Goal: Information Seeking & Learning: Learn about a topic

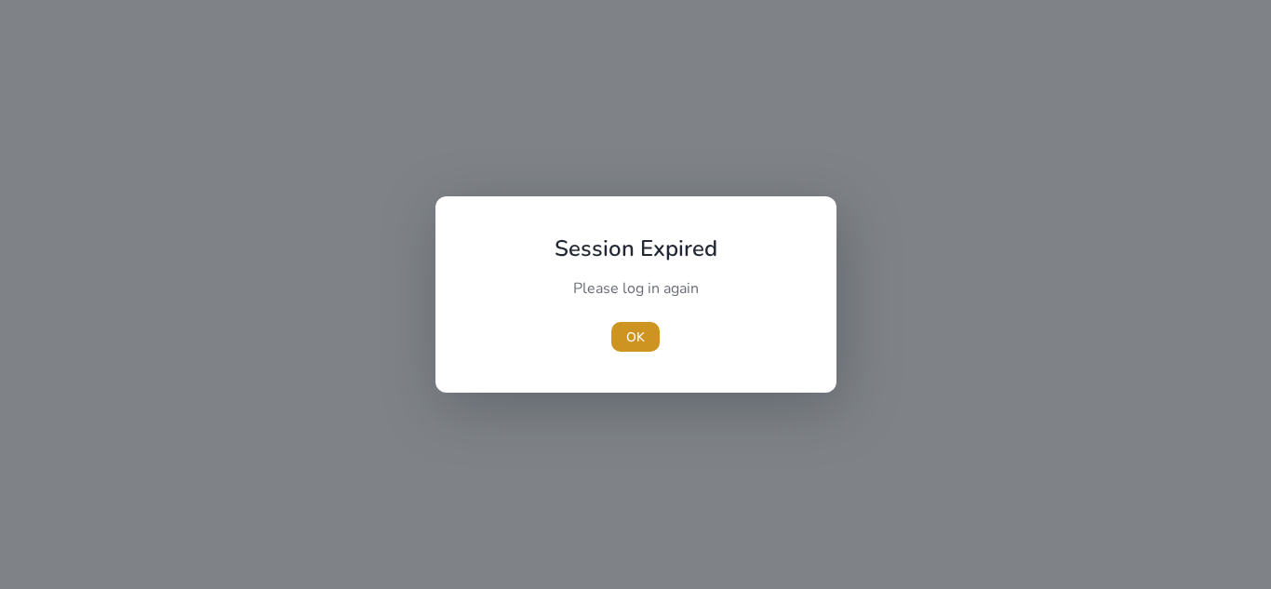
click at [625, 345] on span "button" at bounding box center [635, 336] width 48 height 45
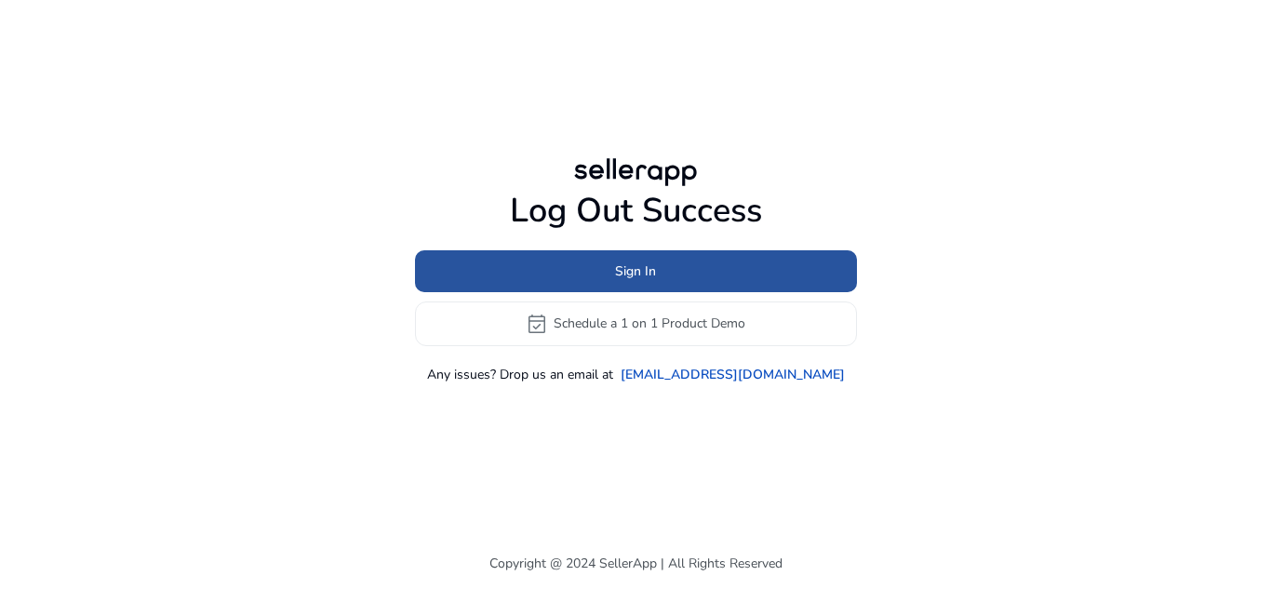
click at [690, 269] on span at bounding box center [636, 270] width 442 height 45
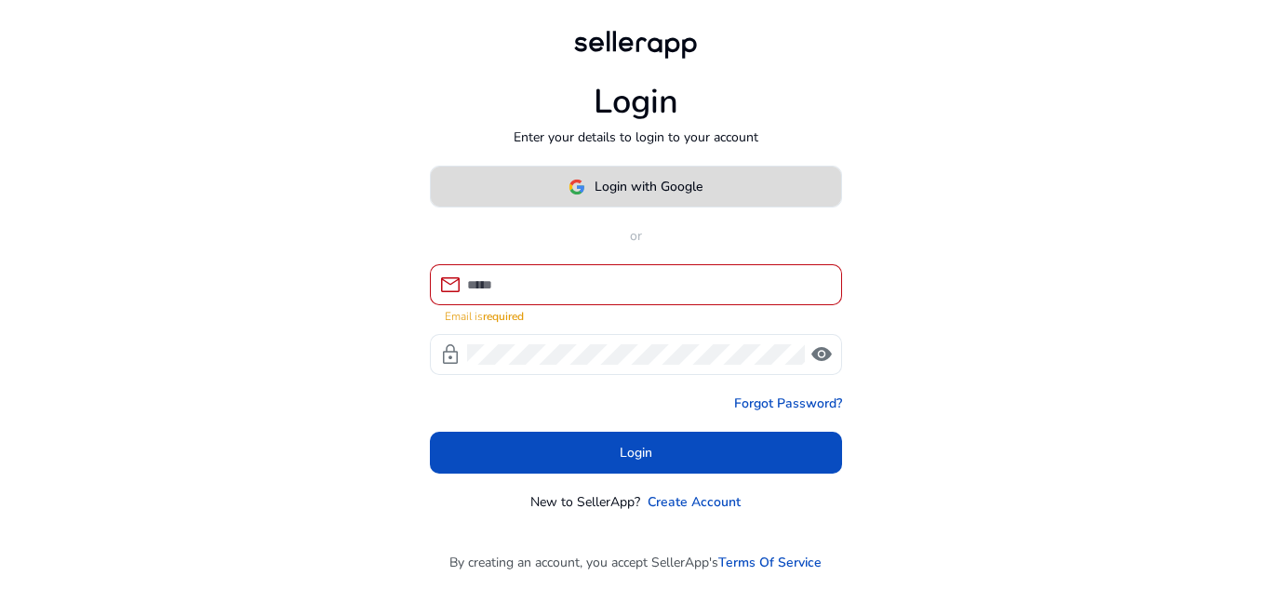
click at [659, 194] on span "Login with Google" at bounding box center [649, 187] width 108 height 20
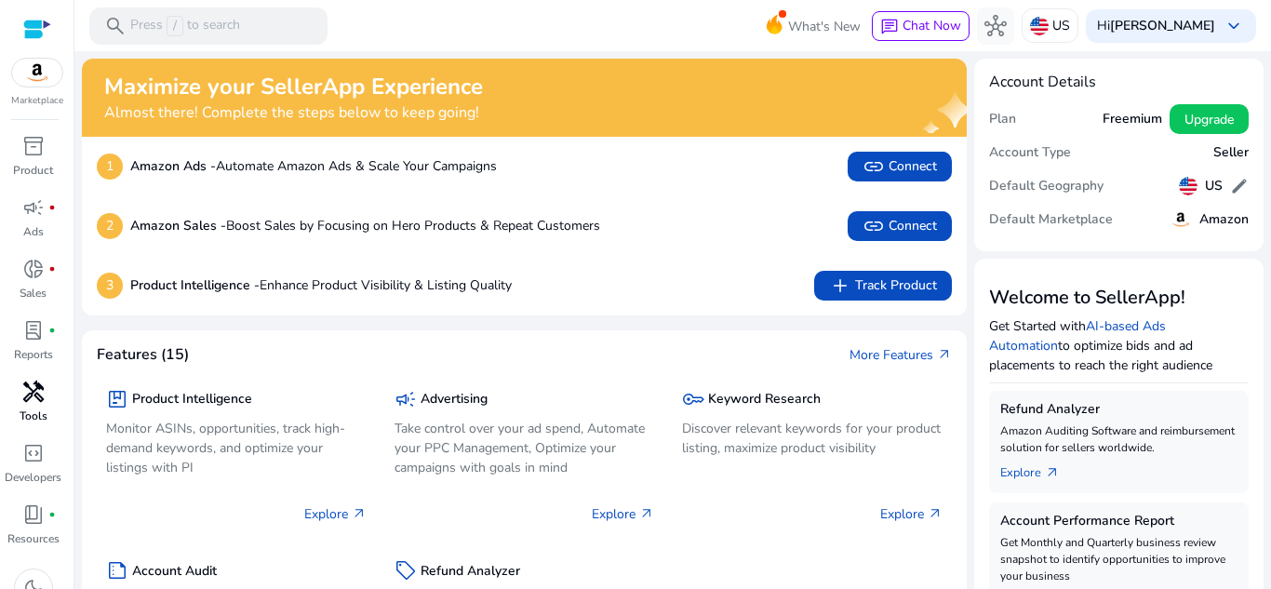
click at [36, 395] on span "handyman" at bounding box center [33, 392] width 22 height 22
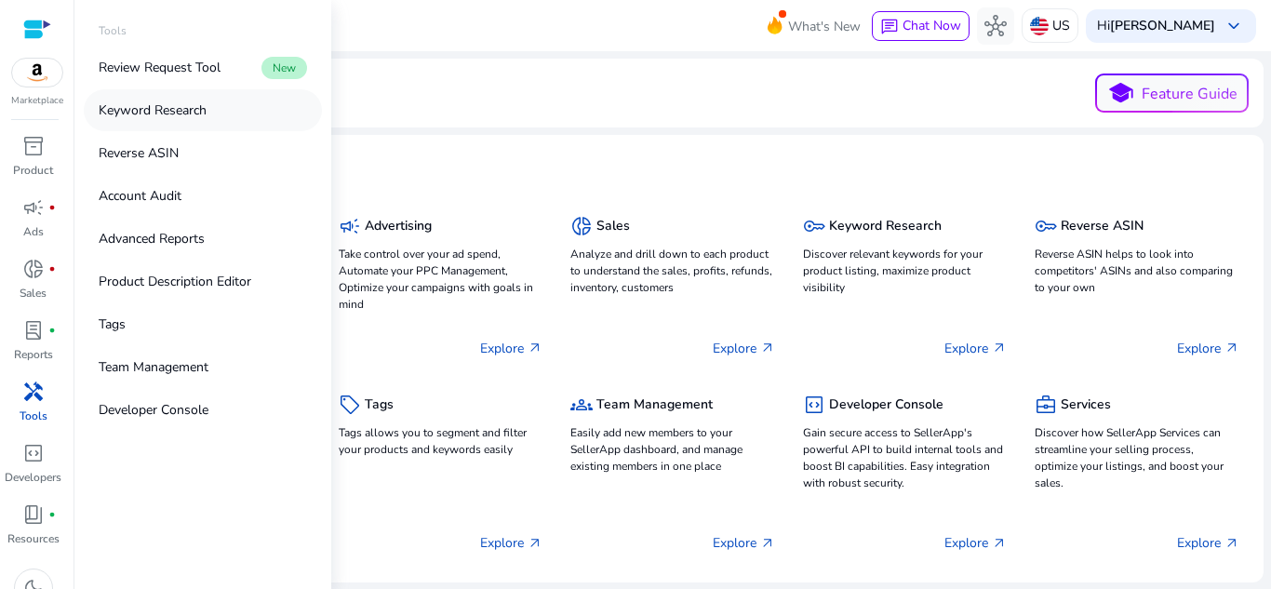
click at [181, 122] on link "Keyword Research" at bounding box center [203, 110] width 238 height 42
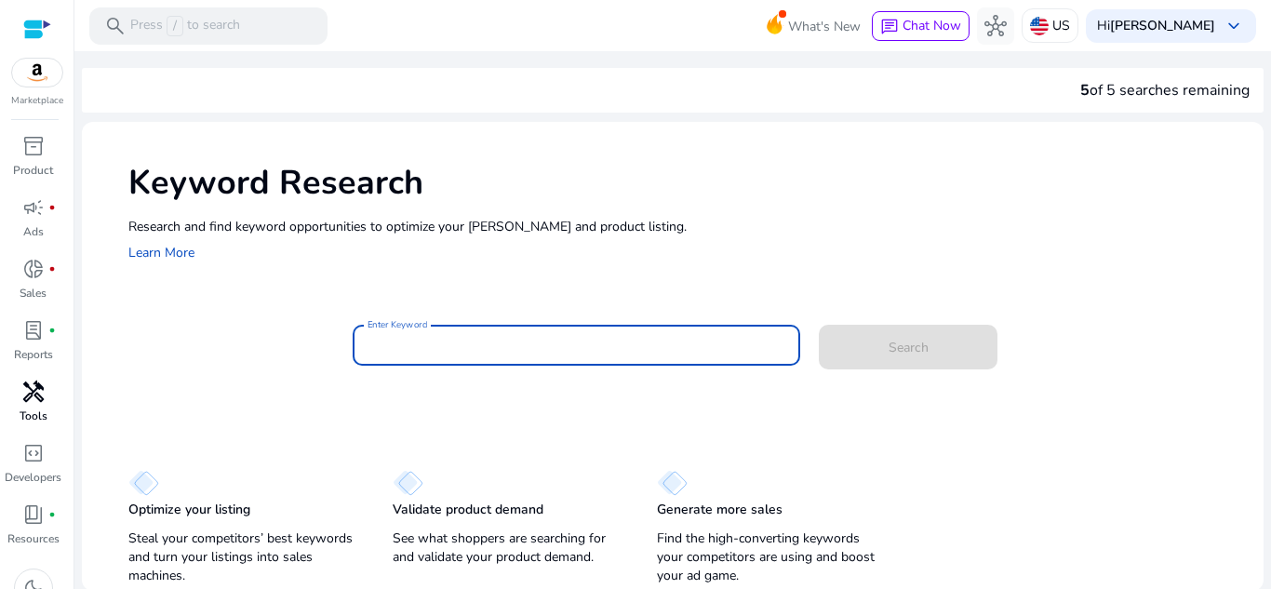
click at [446, 354] on input "Enter Keyword" at bounding box center [577, 345] width 419 height 20
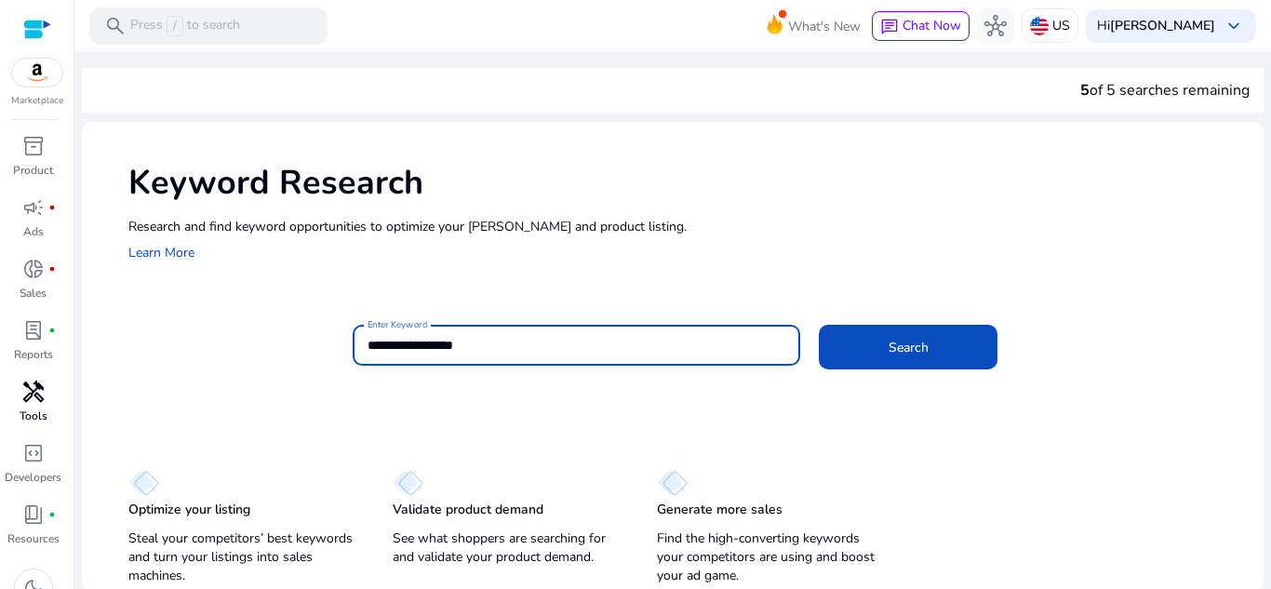
type input "**********"
click at [819, 325] on button "Search" at bounding box center [908, 347] width 179 height 45
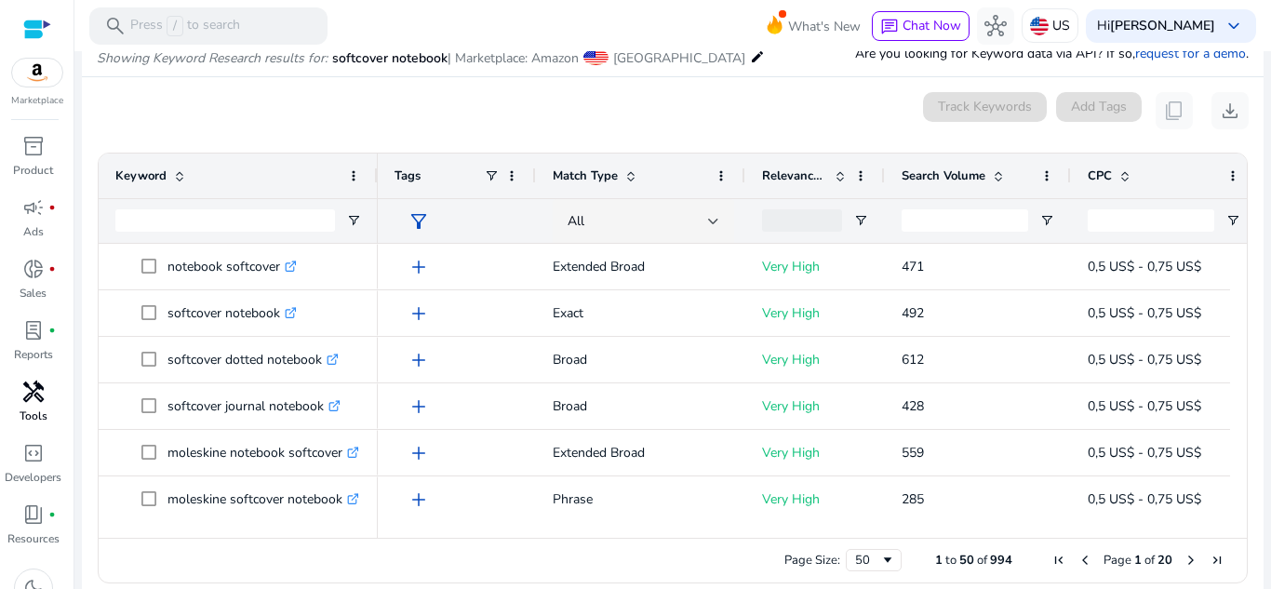
drag, startPoint x: 542, startPoint y: 542, endPoint x: 591, endPoint y: 535, distance: 49.0
click at [591, 535] on div "Drag here to set row groups Drag here to set column labels Keyword Tags 40" at bounding box center [673, 368] width 1150 height 431
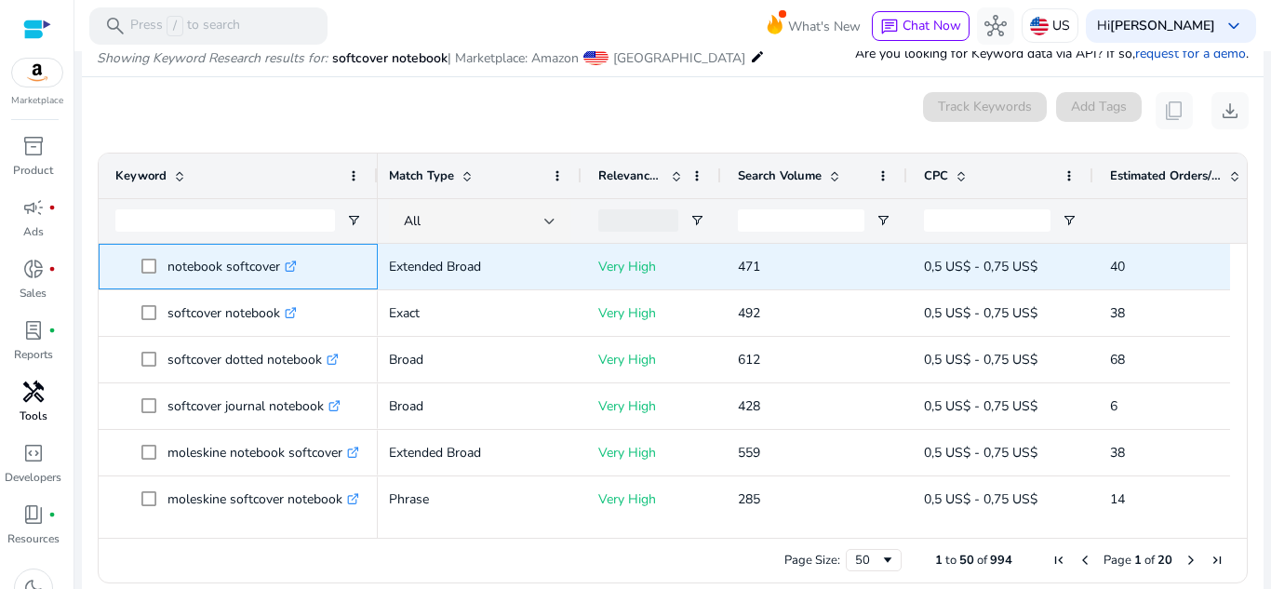
click at [288, 265] on icon at bounding box center [290, 266] width 9 height 9
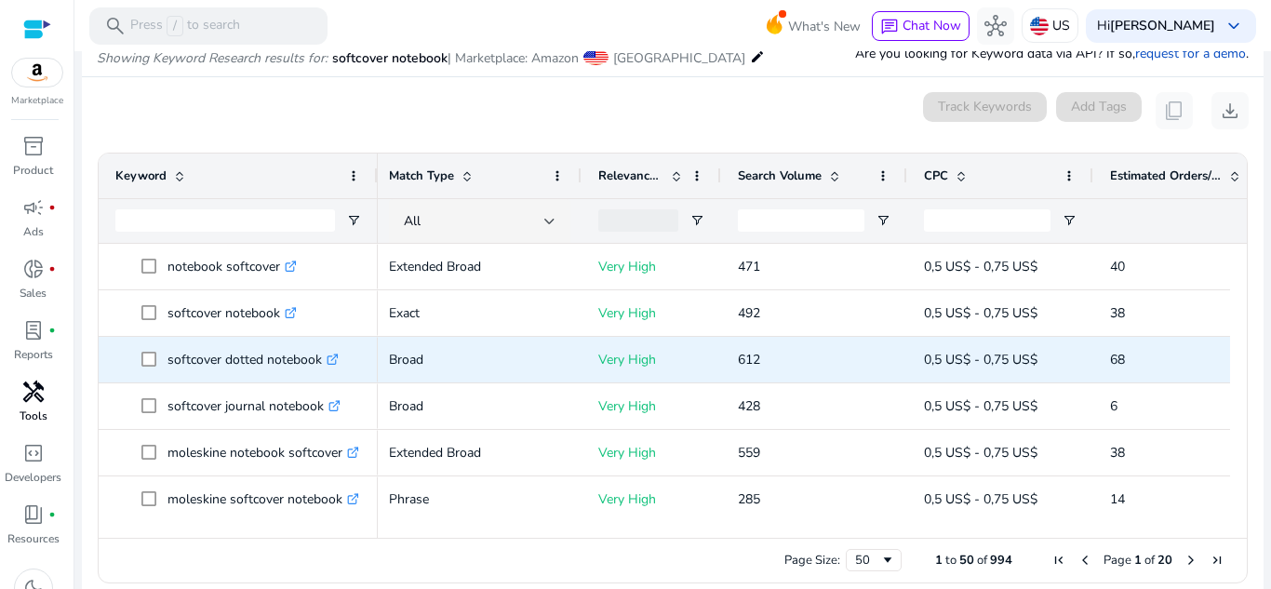
click at [332, 362] on icon ".st0{fill:#2c8af8}" at bounding box center [333, 360] width 12 height 12
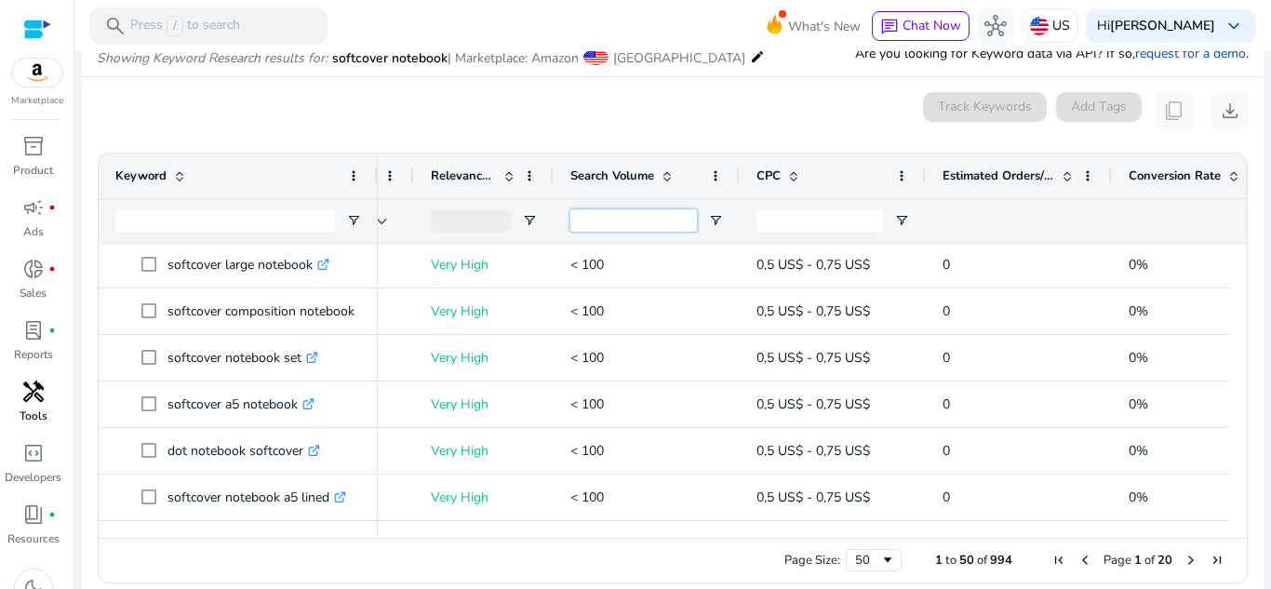
click at [672, 217] on input "Search Volume Filter Input" at bounding box center [633, 220] width 127 height 22
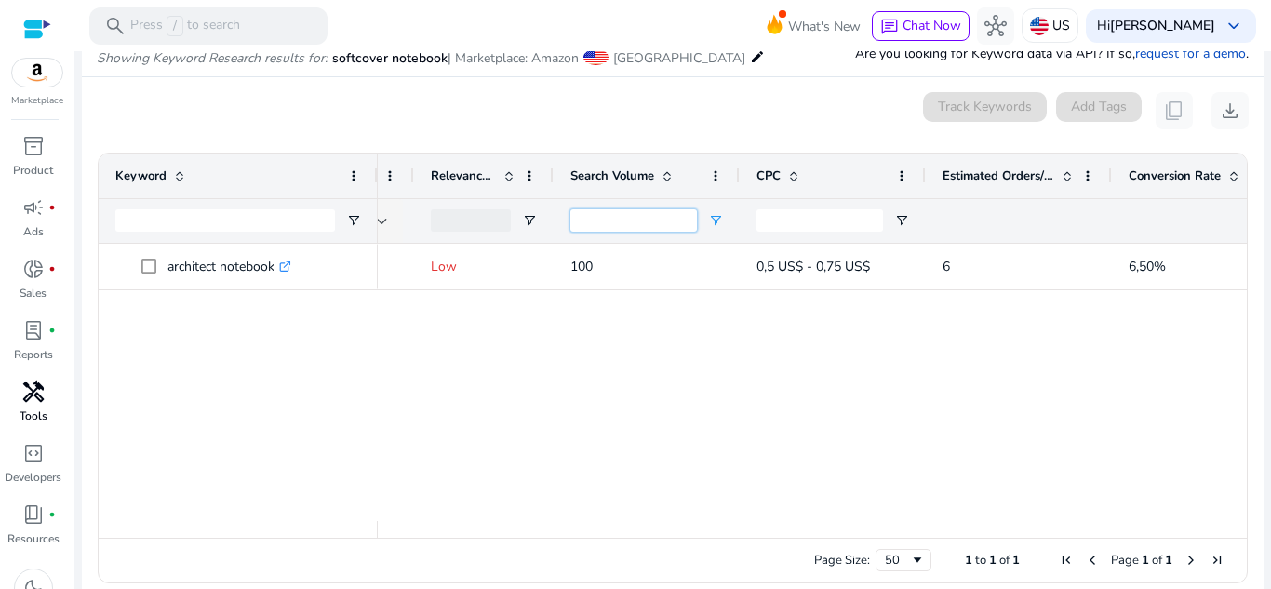
type input "***"
click at [668, 183] on div "Search Volume" at bounding box center [636, 175] width 132 height 35
click at [668, 183] on div "Search Volume 1" at bounding box center [636, 175] width 132 height 35
click at [722, 220] on span "Open Filter Menu" at bounding box center [715, 220] width 15 height 15
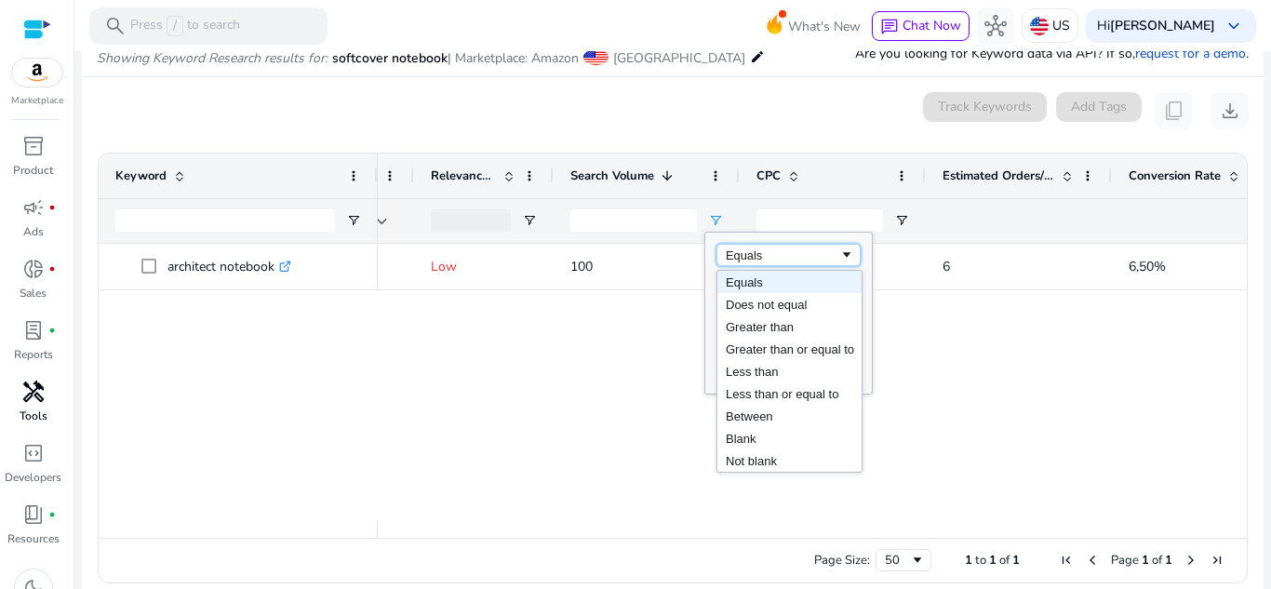
click at [835, 265] on div "Equals" at bounding box center [788, 255] width 144 height 22
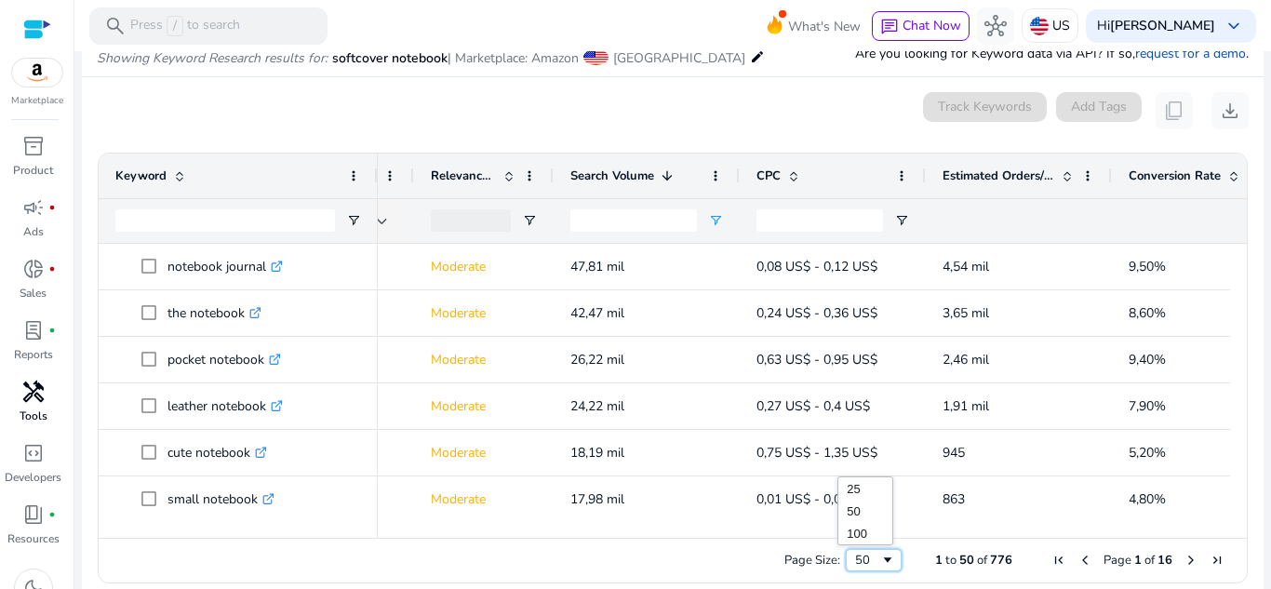
click at [867, 560] on div "50" at bounding box center [867, 560] width 25 height 17
click at [666, 177] on span at bounding box center [667, 175] width 15 height 15
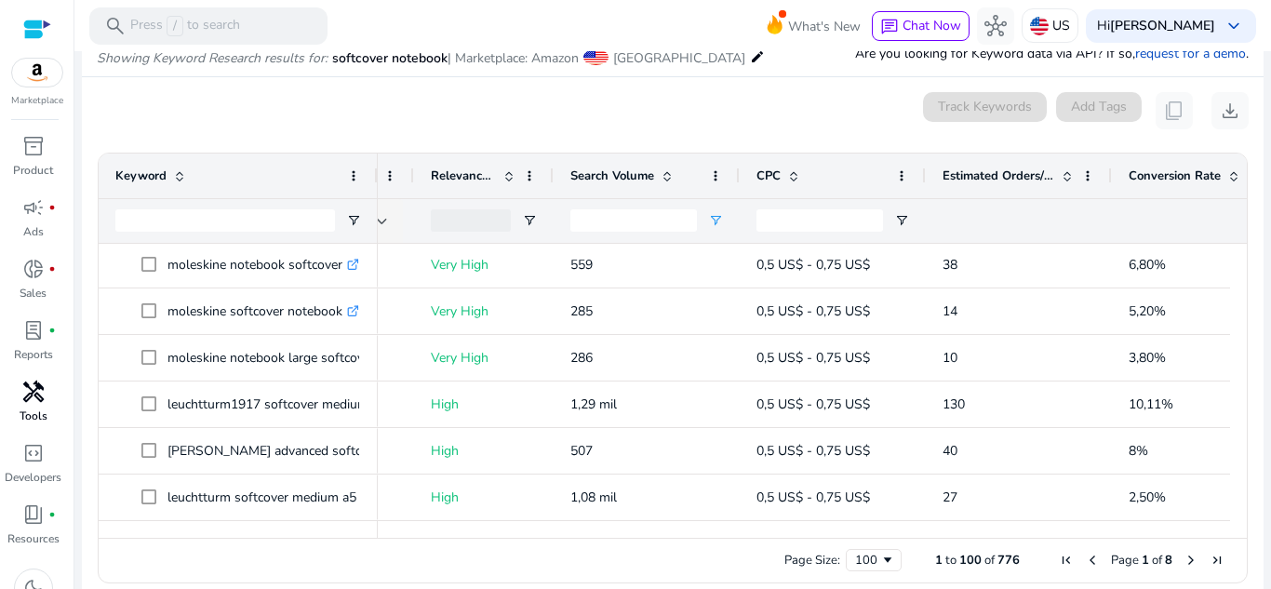
click at [376, 170] on div at bounding box center [376, 176] width 7 height 45
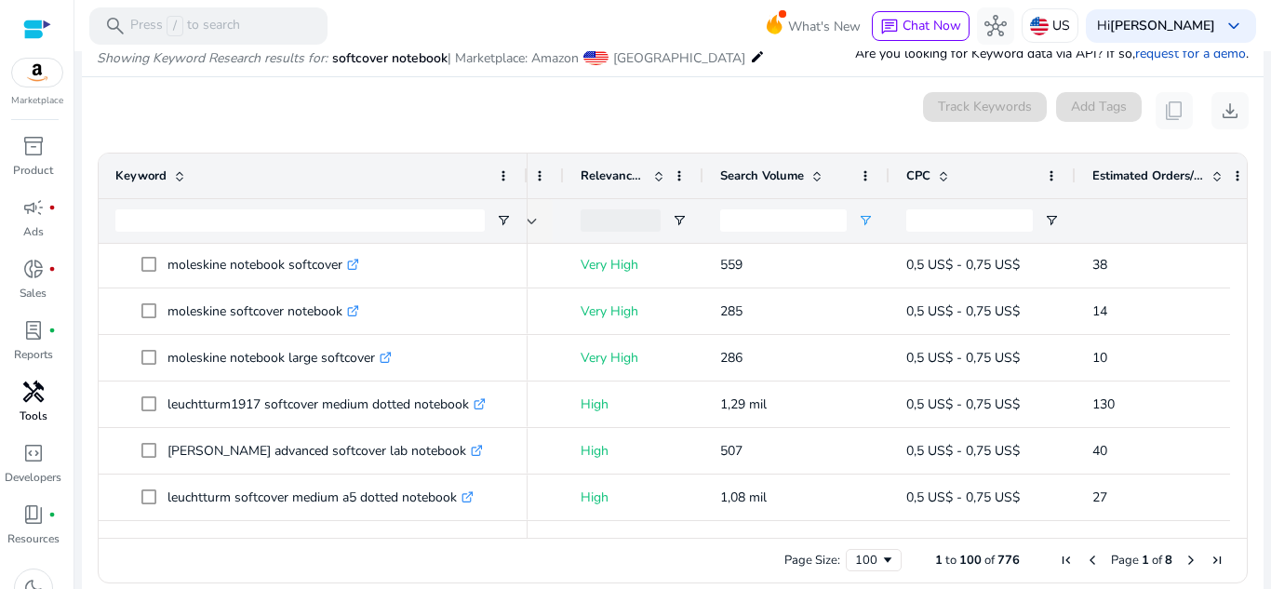
drag, startPoint x: 376, startPoint y: 170, endPoint x: 526, endPoint y: 174, distance: 149.8
click at [526, 174] on div at bounding box center [526, 176] width 7 height 45
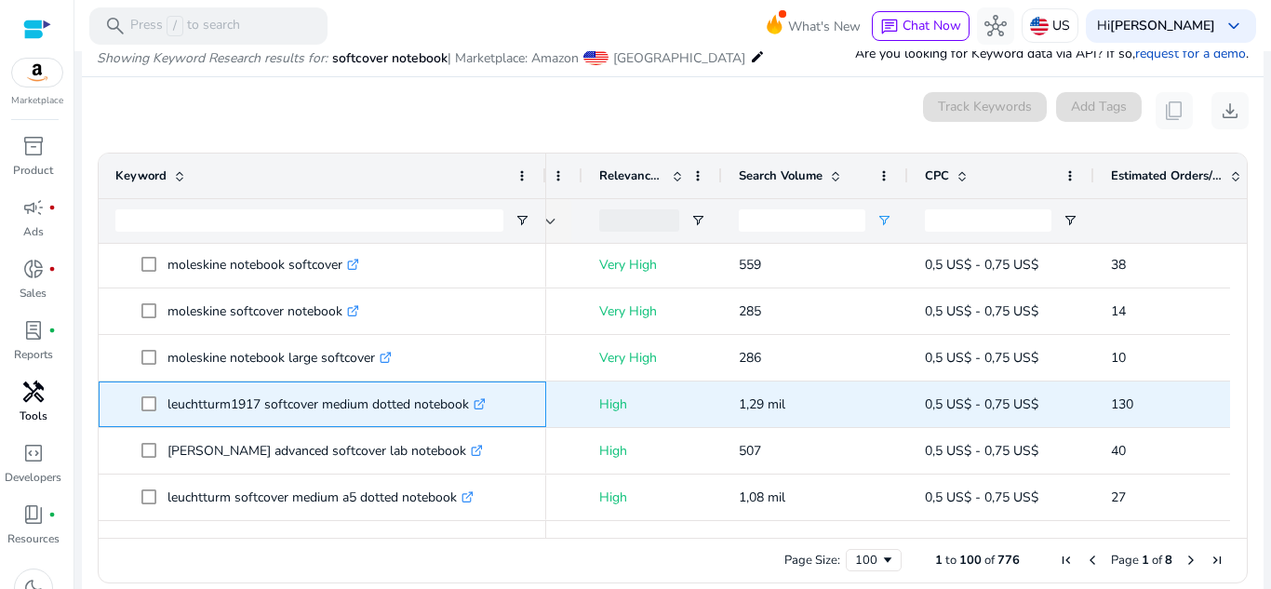
click at [482, 408] on icon at bounding box center [479, 404] width 9 height 9
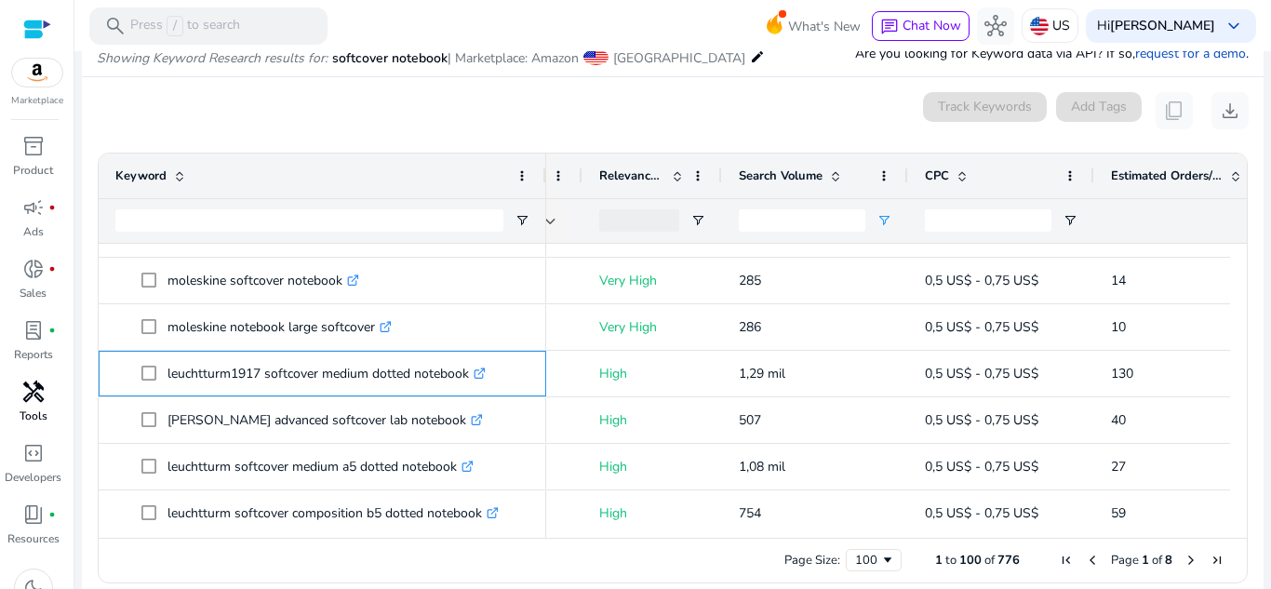
scroll to position [234, 0]
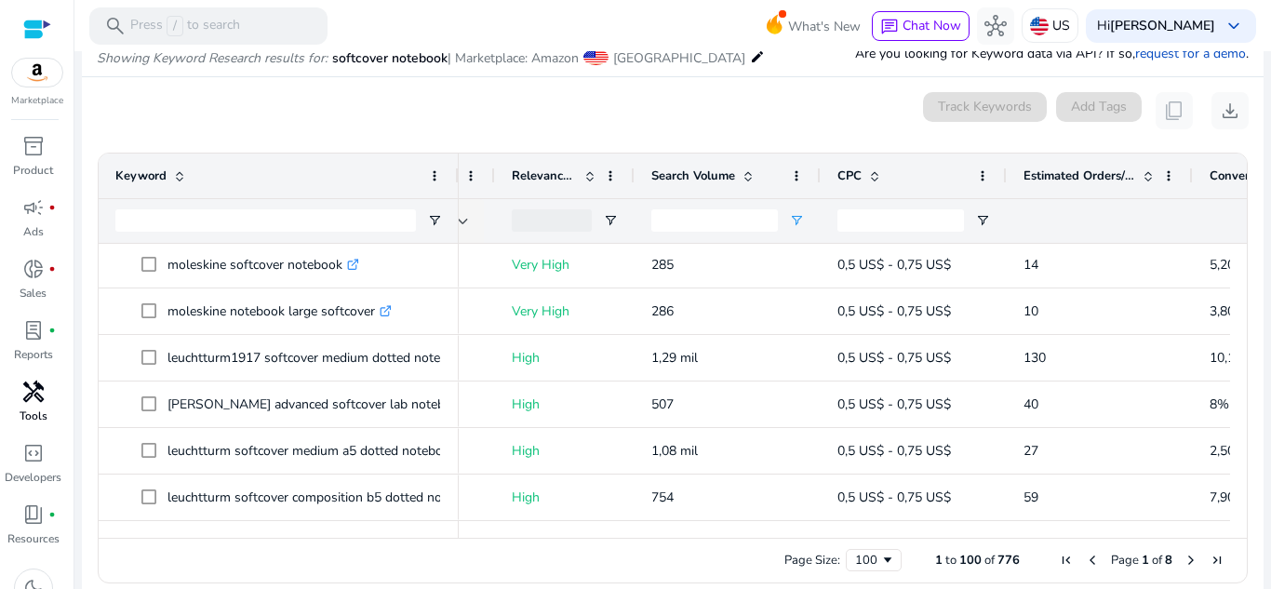
drag, startPoint x: 544, startPoint y: 170, endPoint x: 447, endPoint y: 167, distance: 97.7
click at [454, 167] on div at bounding box center [457, 176] width 7 height 45
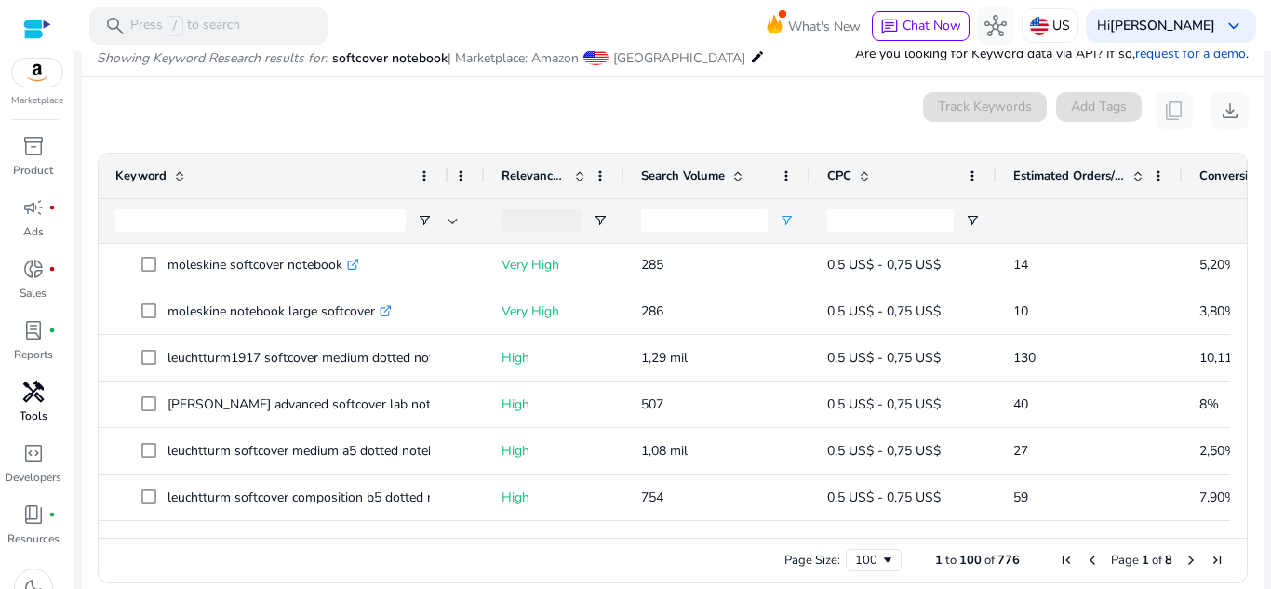
scroll to position [0, 381]
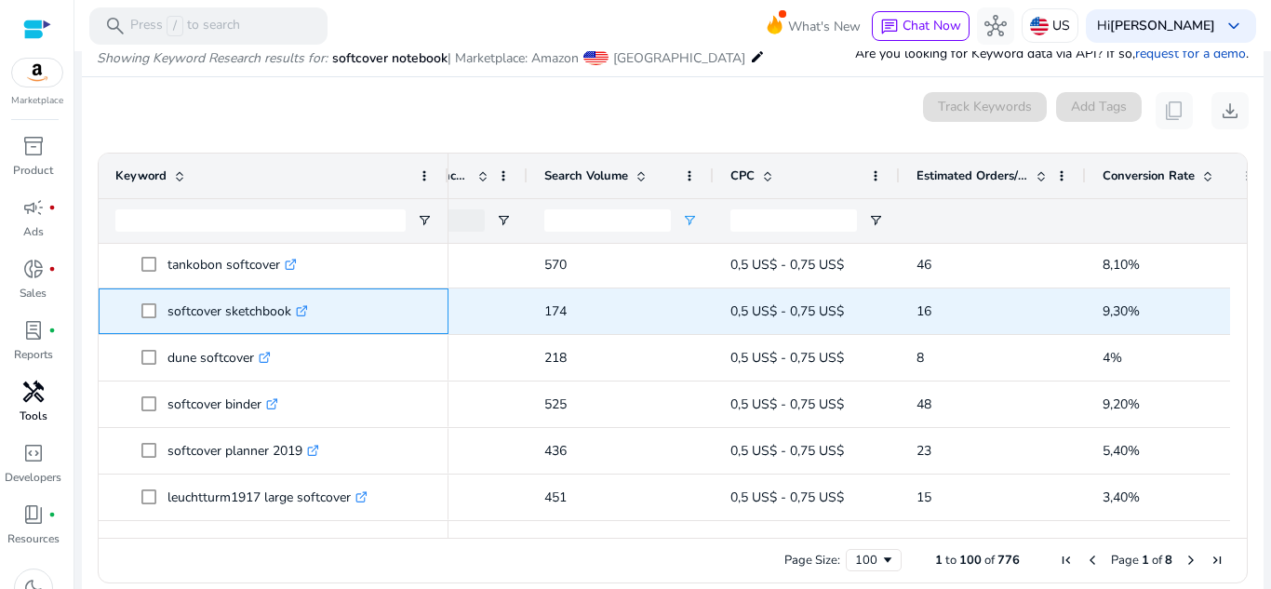
click at [301, 307] on icon at bounding box center [301, 311] width 9 height 9
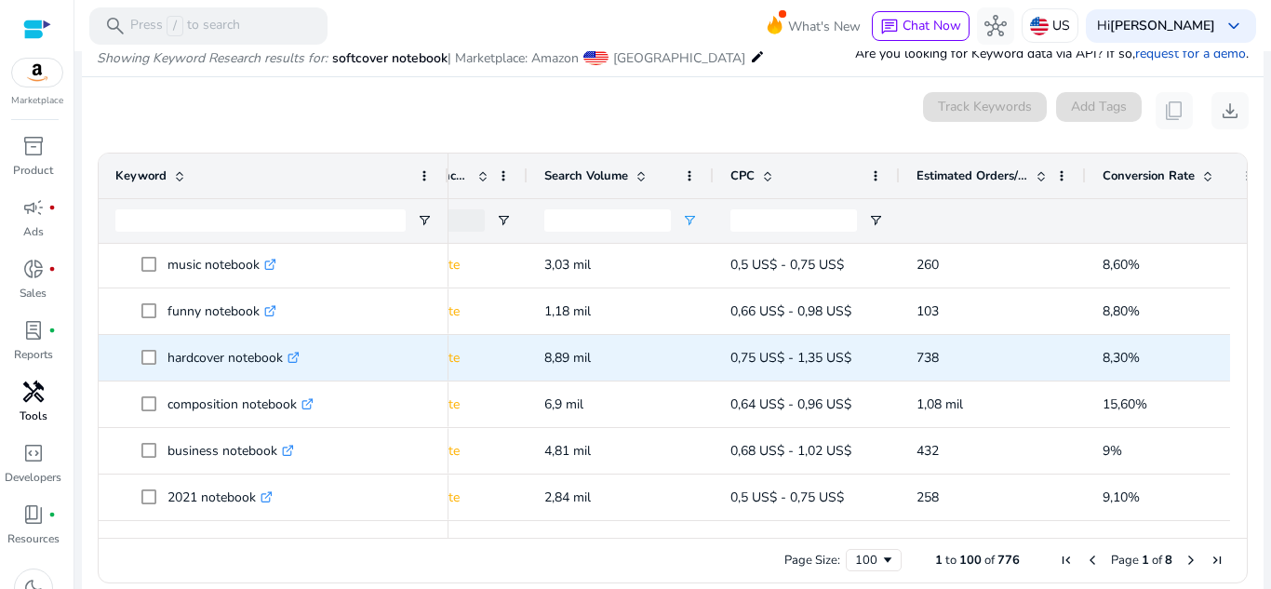
click at [288, 365] on link ".st0{fill:#2c8af8}" at bounding box center [291, 358] width 17 height 18
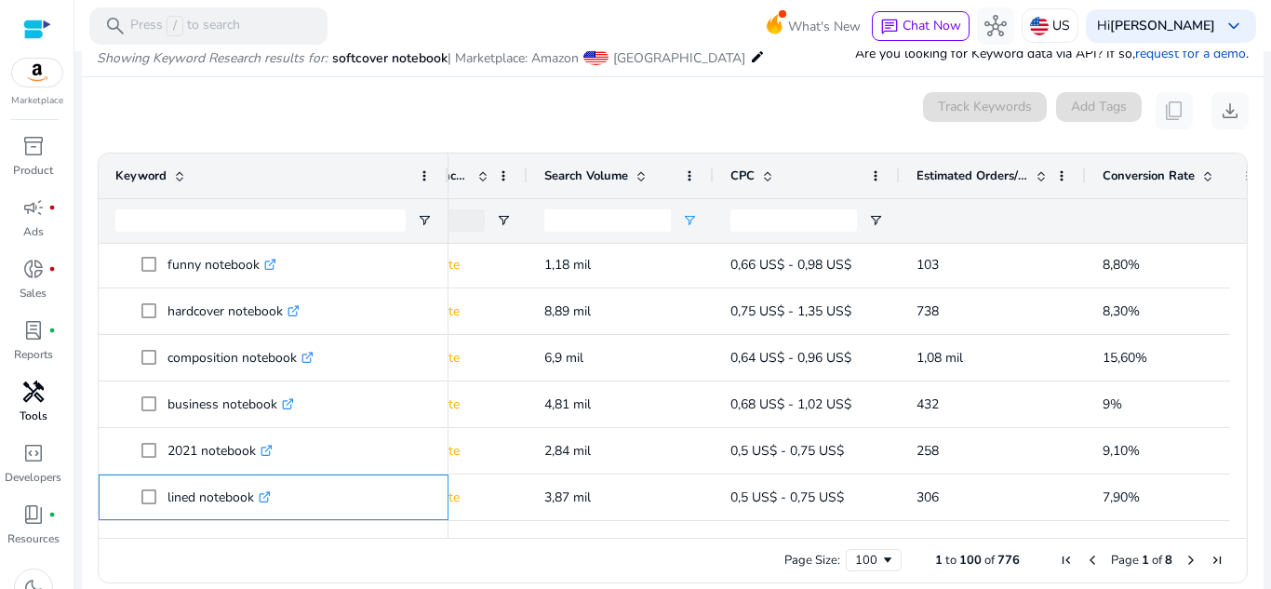
scroll to position [0, 0]
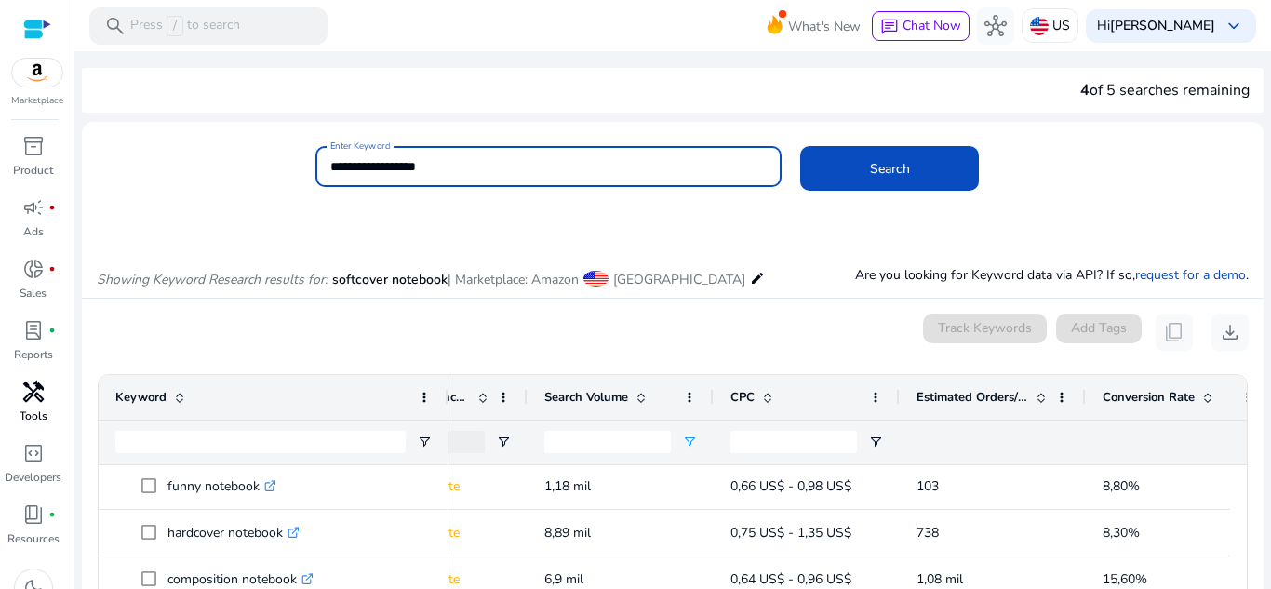
drag, startPoint x: 525, startPoint y: 175, endPoint x: 241, endPoint y: 171, distance: 283.8
click at [241, 171] on div "**********" at bounding box center [665, 176] width 1167 height 60
click at [800, 146] on button "Search" at bounding box center [889, 168] width 179 height 45
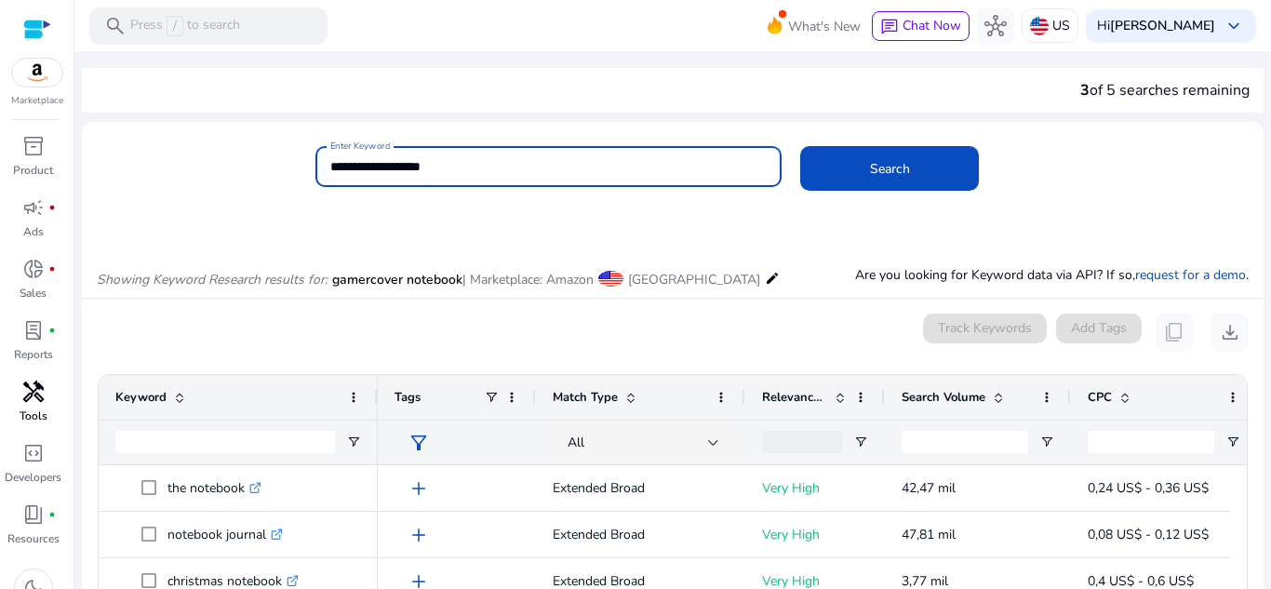
drag, startPoint x: 463, startPoint y: 162, endPoint x: 283, endPoint y: 165, distance: 180.5
click at [283, 165] on div "**********" at bounding box center [665, 176] width 1167 height 60
paste input "*****"
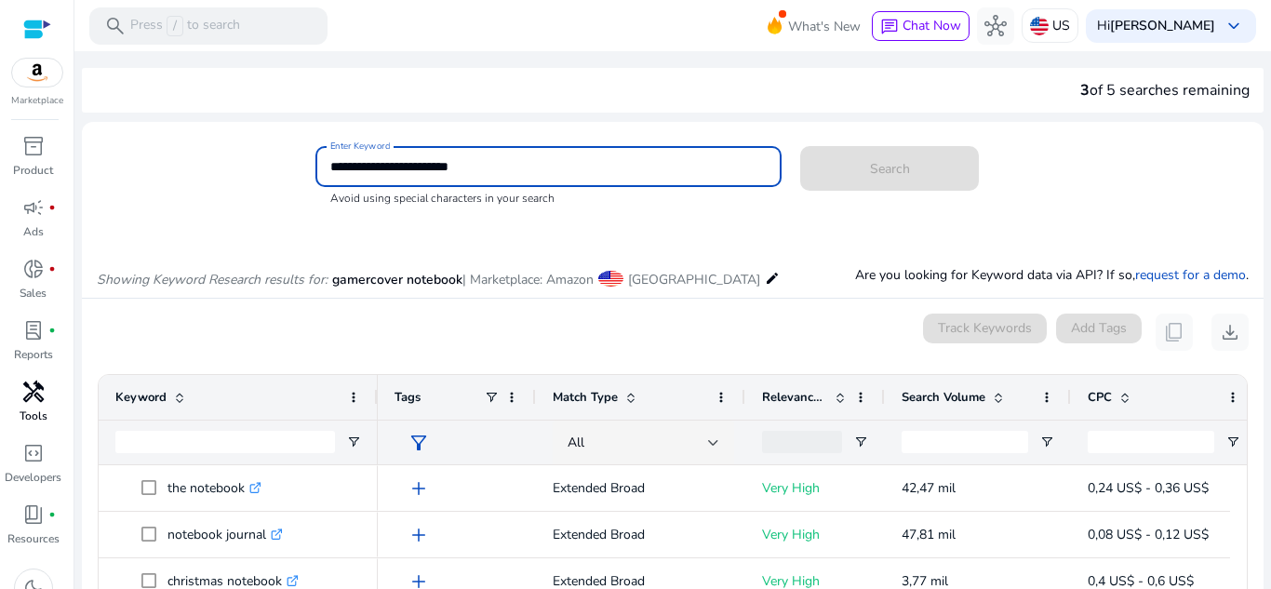
click at [434, 172] on input "**********" at bounding box center [548, 166] width 437 height 20
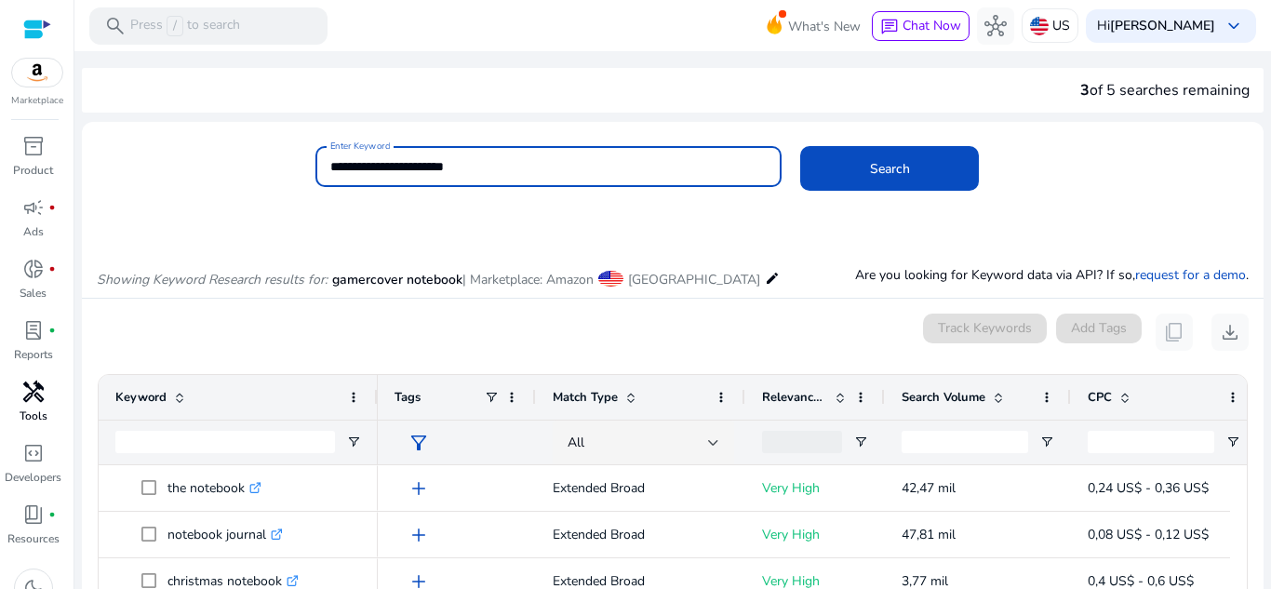
click at [800, 146] on button "Search" at bounding box center [889, 168] width 179 height 45
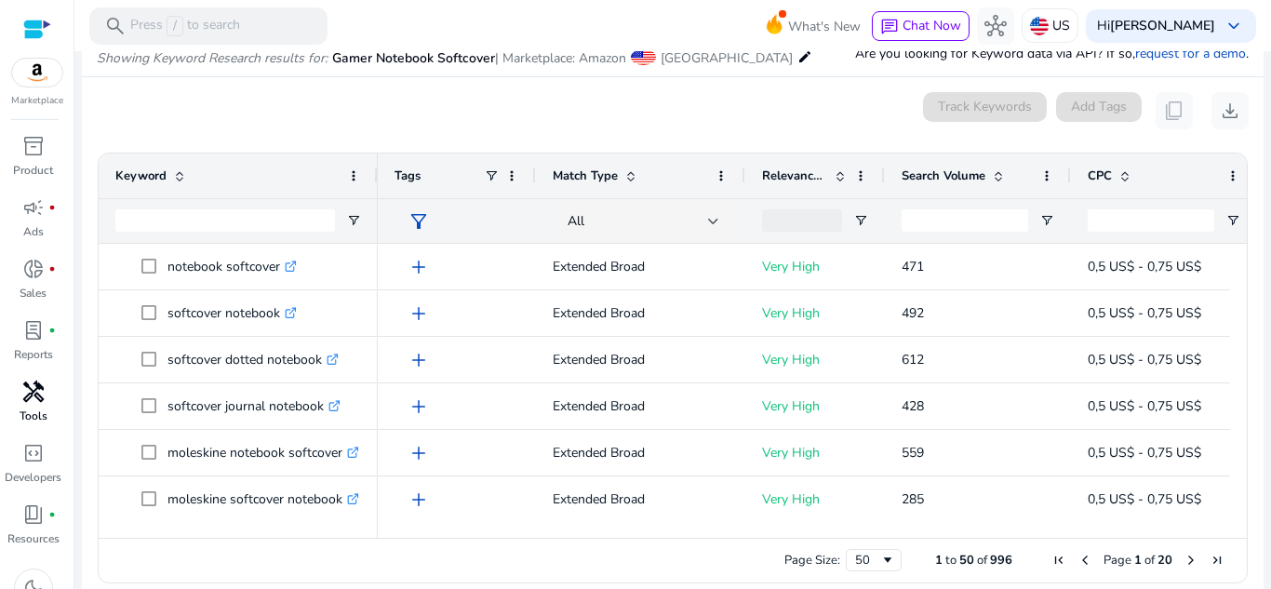
click at [625, 171] on span at bounding box center [630, 175] width 15 height 15
click at [709, 226] on div at bounding box center [713, 221] width 11 height 22
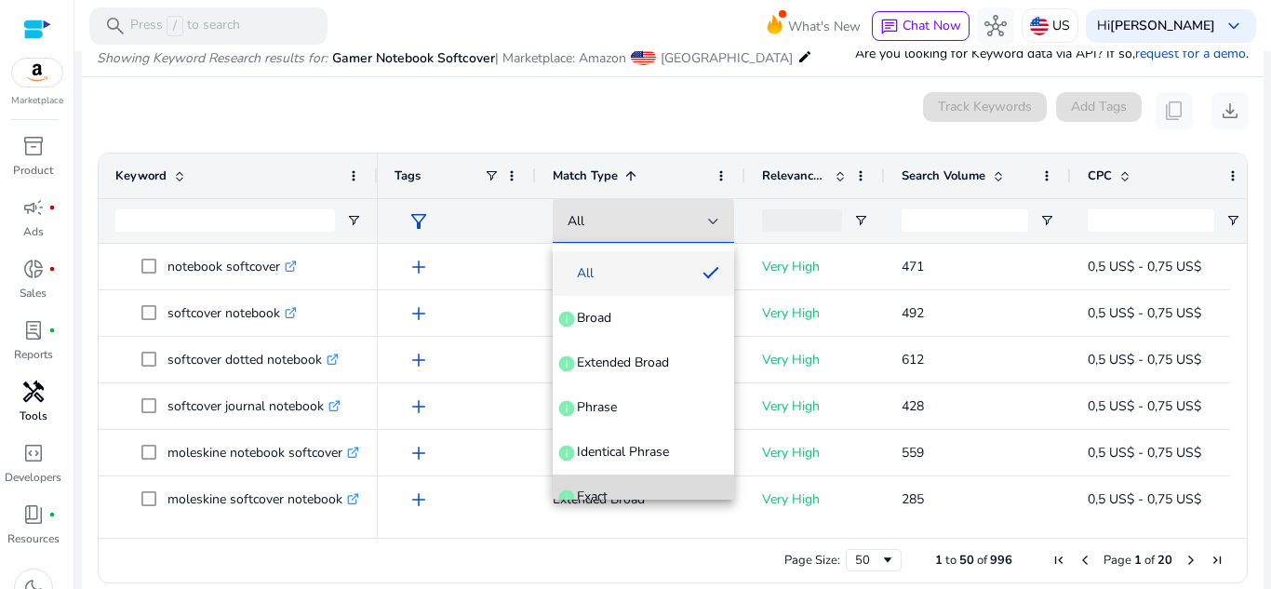
click at [649, 483] on mat-option "Exact info" at bounding box center [643, 497] width 181 height 45
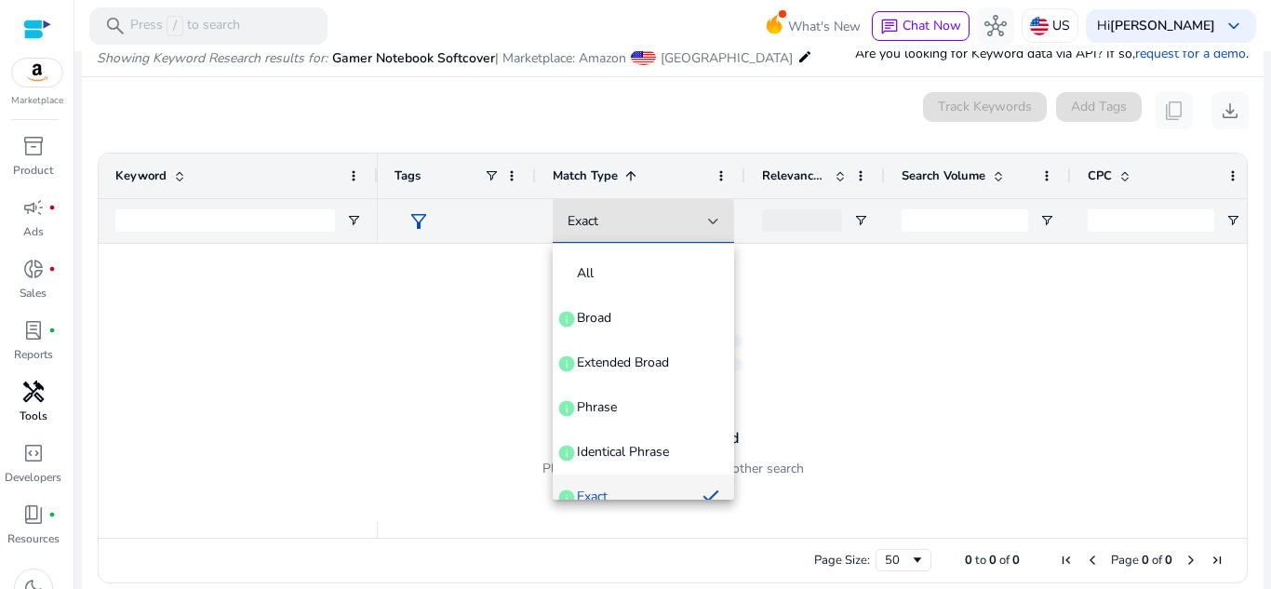
scroll to position [20, 0]
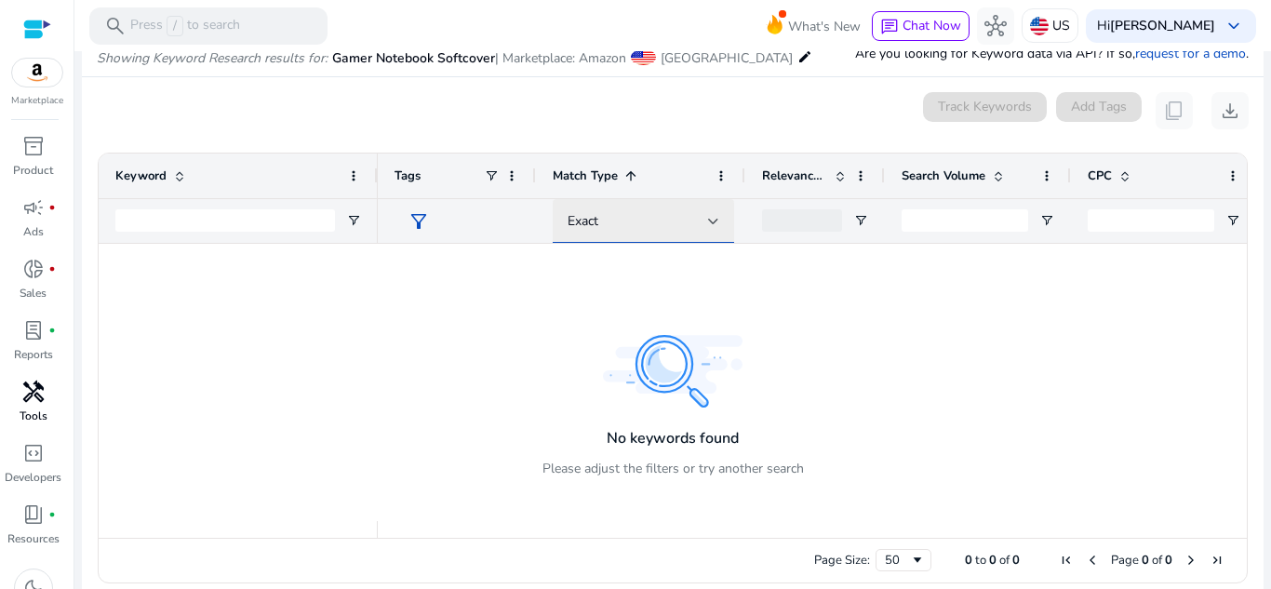
click at [712, 227] on div at bounding box center [713, 221] width 11 height 22
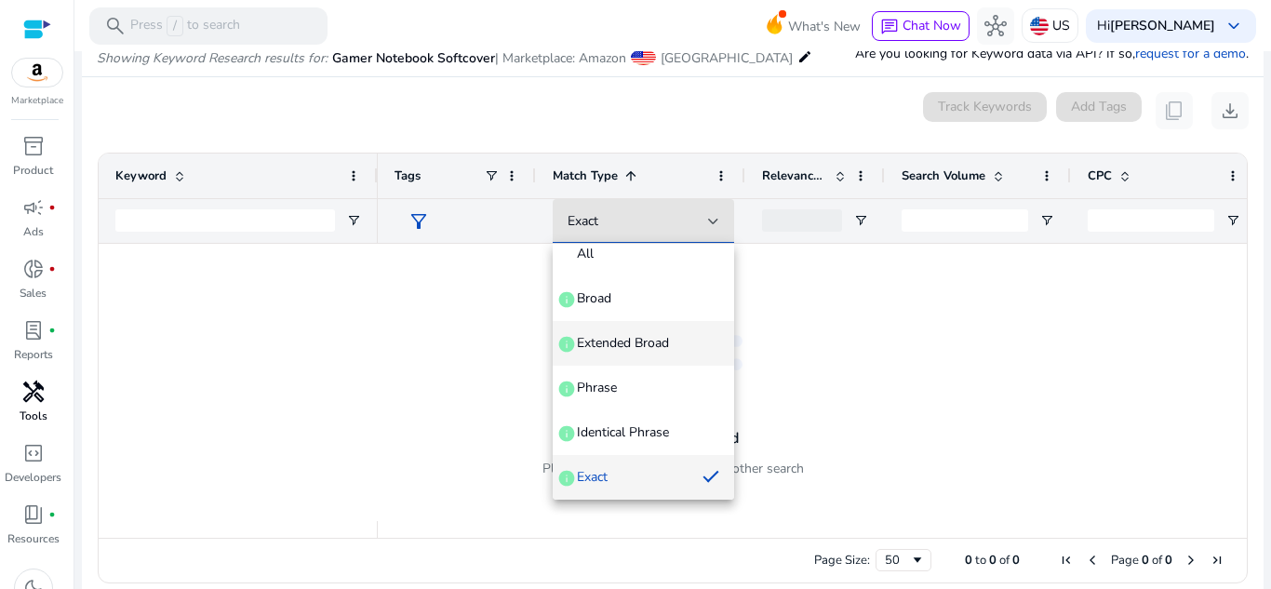
click at [668, 357] on mat-option "Extended Broad info" at bounding box center [643, 343] width 181 height 45
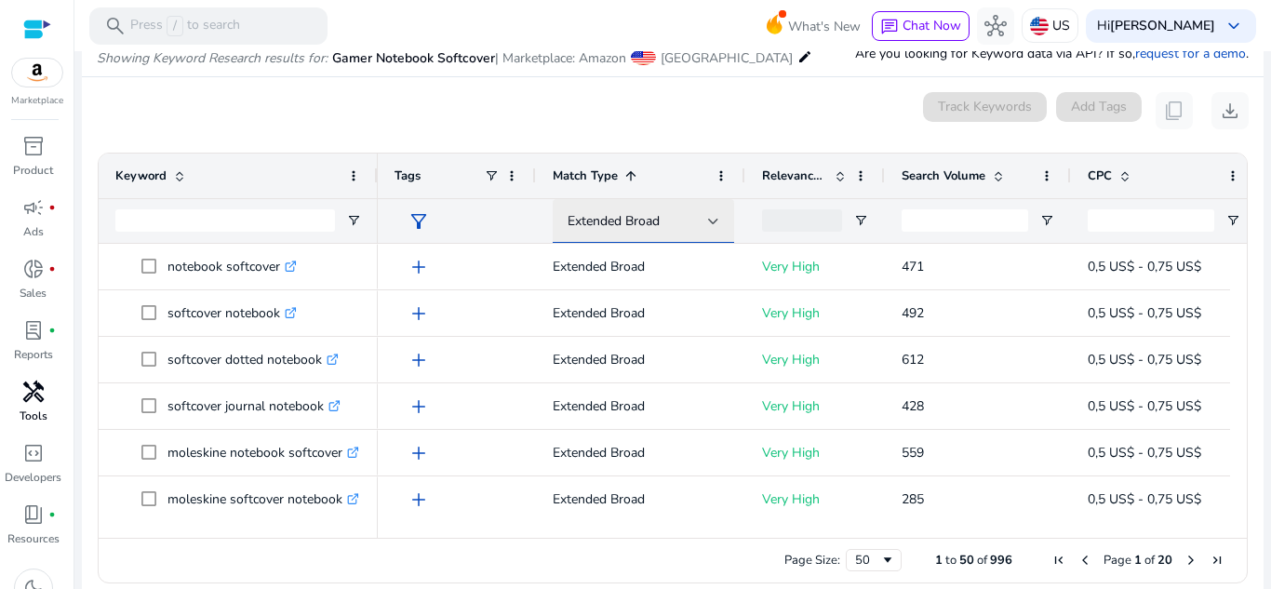
click at [694, 234] on div "Extended Broad" at bounding box center [644, 221] width 152 height 45
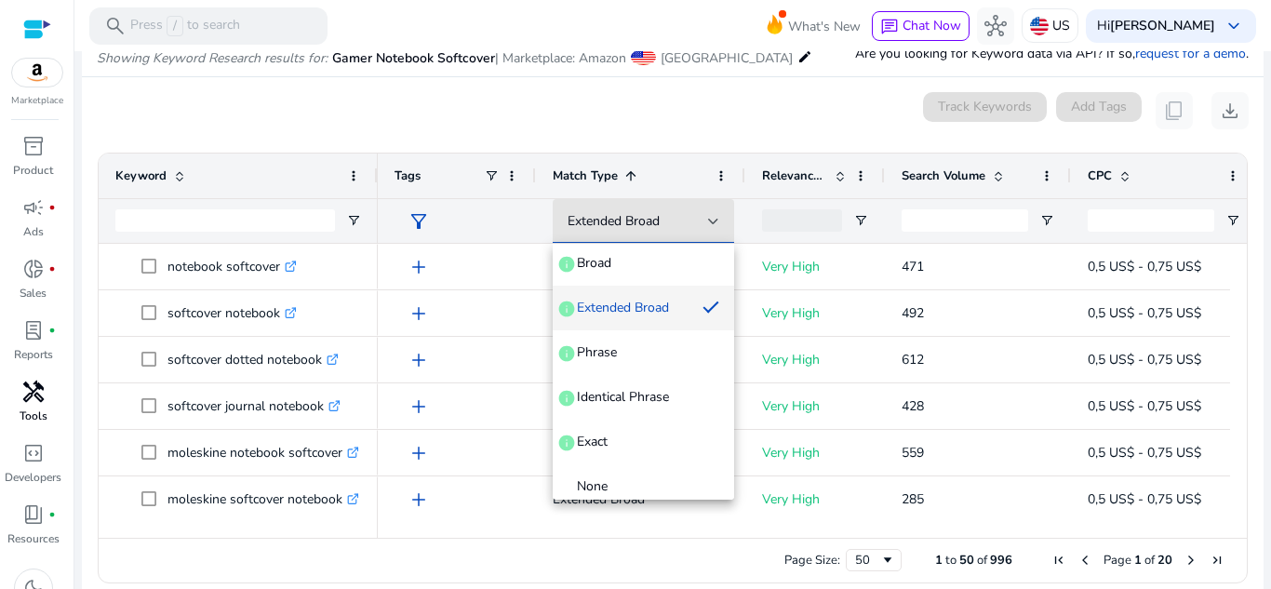
scroll to position [58, 0]
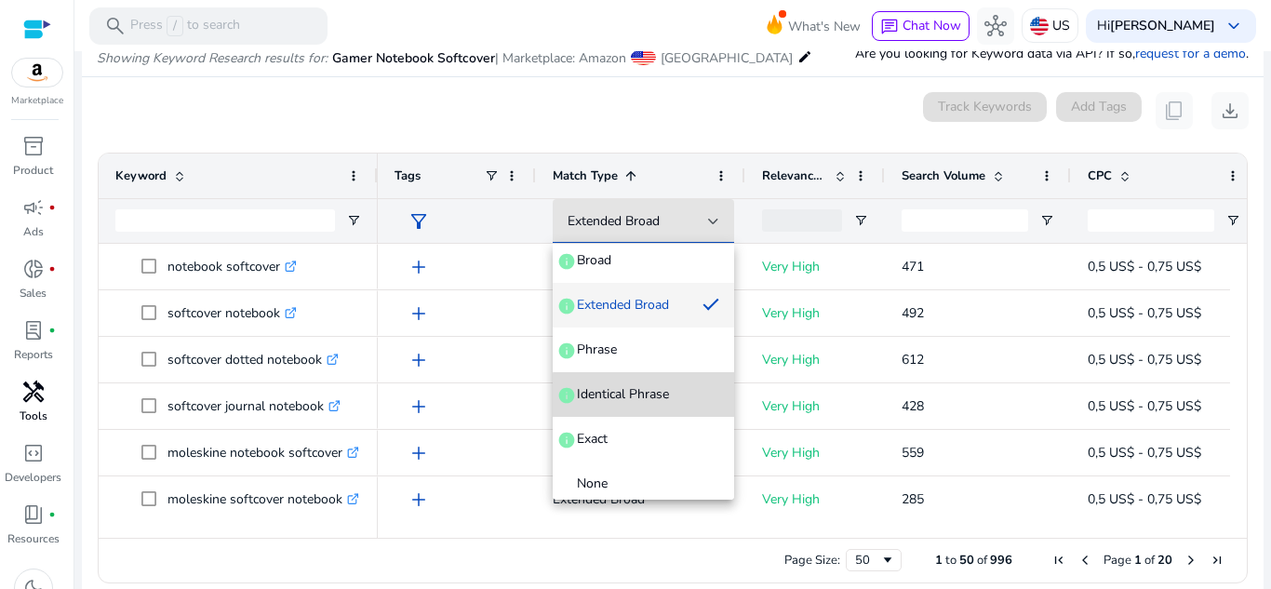
click at [659, 397] on span "Identical Phrase" at bounding box center [623, 394] width 92 height 19
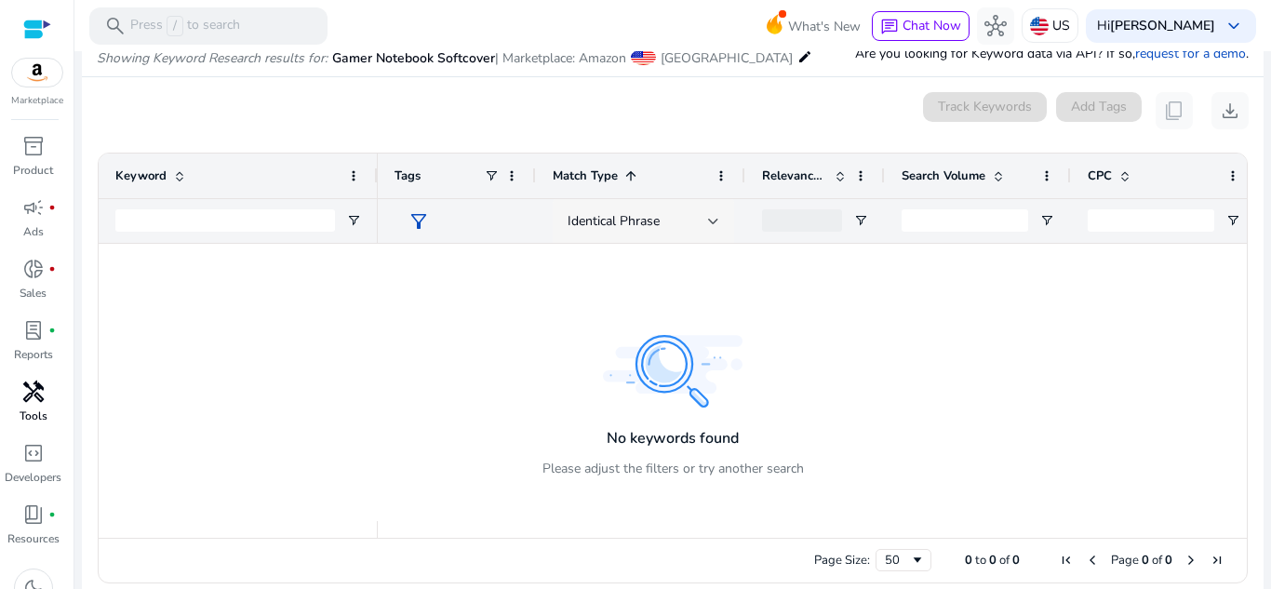
click at [666, 236] on div "Identical Phrase" at bounding box center [644, 221] width 152 height 45
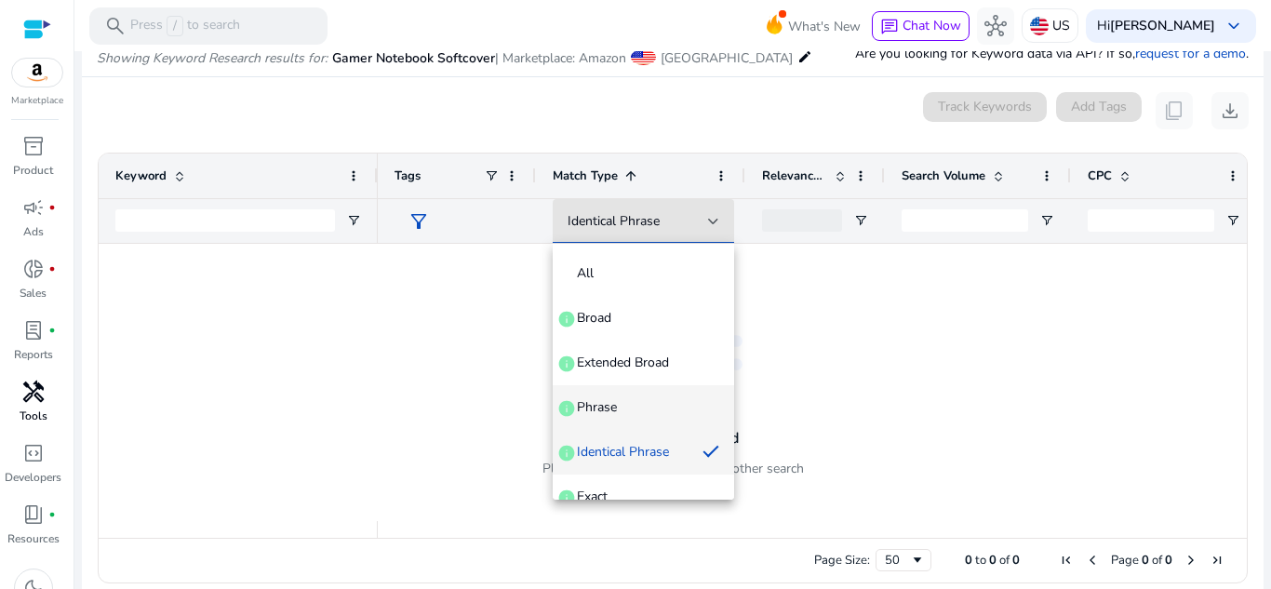
click at [632, 420] on mat-option "Phrase info" at bounding box center [643, 407] width 181 height 45
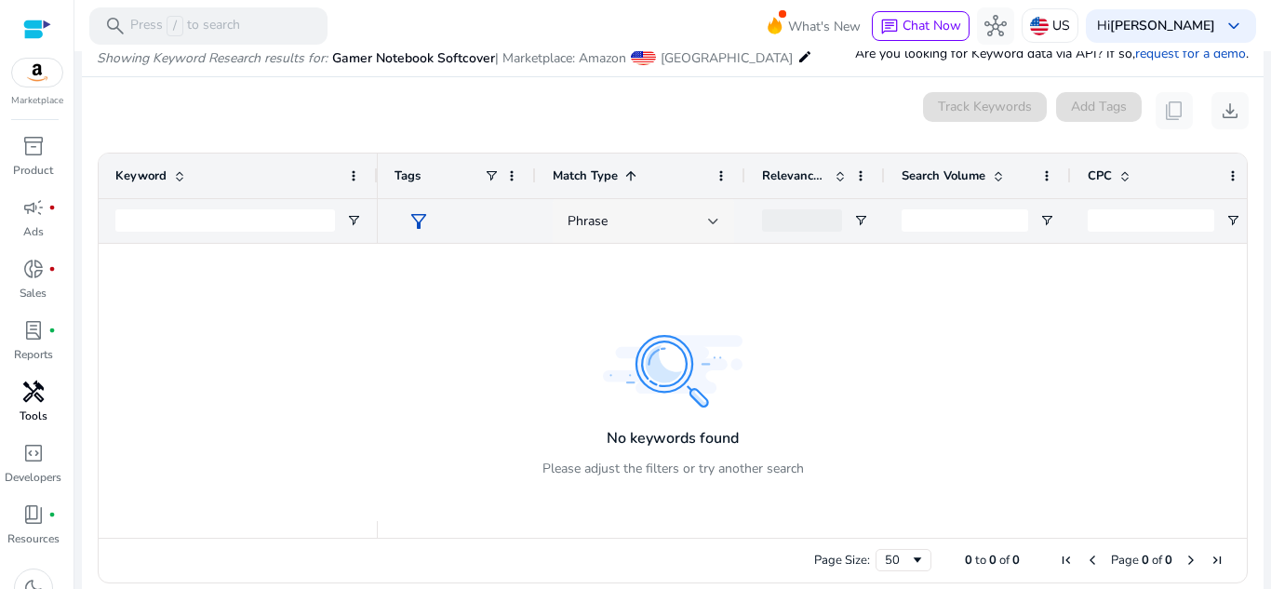
click at [669, 233] on div "Phrase" at bounding box center [644, 221] width 152 height 45
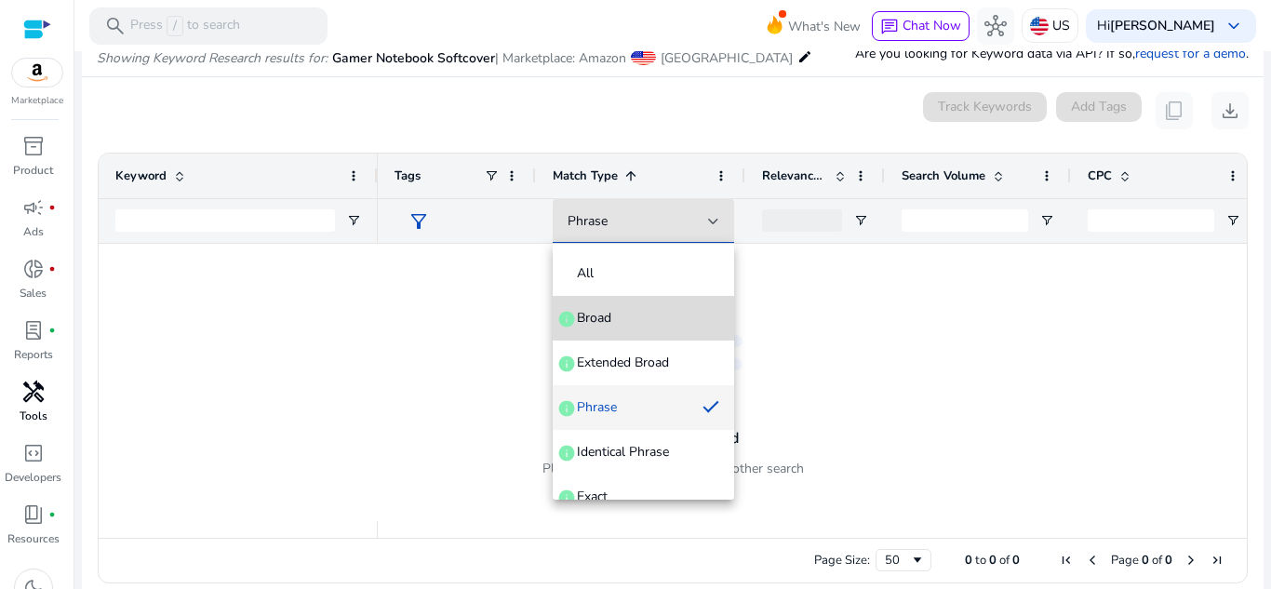
click at [677, 301] on mat-option "Broad info" at bounding box center [643, 318] width 181 height 45
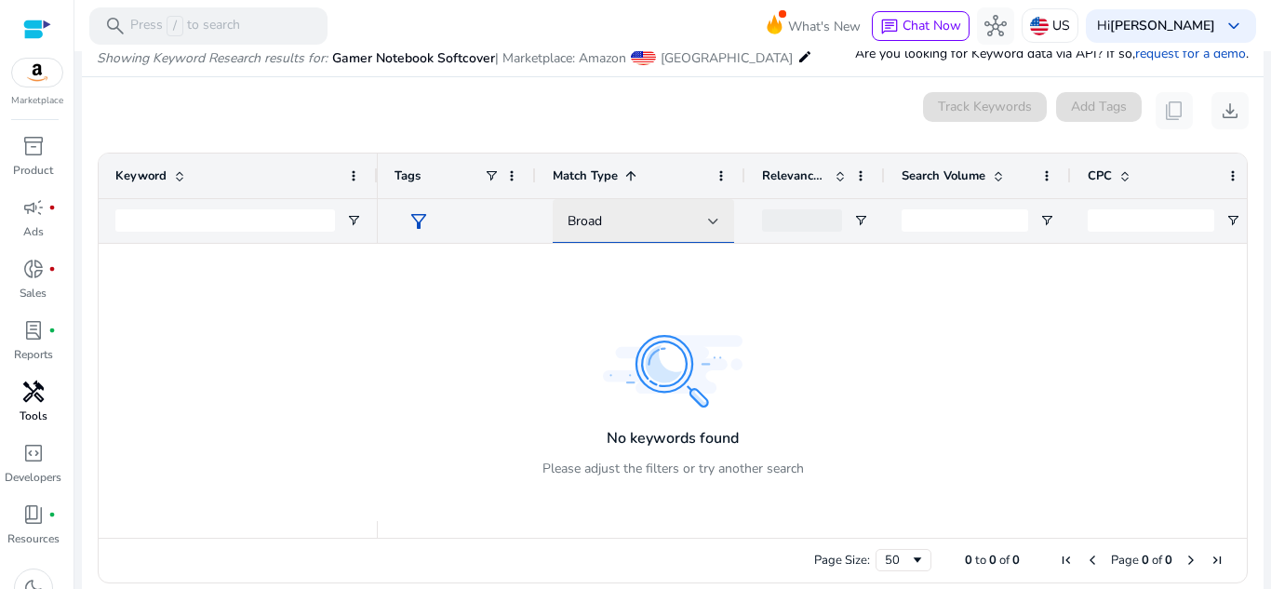
click at [672, 201] on div "Broad" at bounding box center [644, 221] width 152 height 45
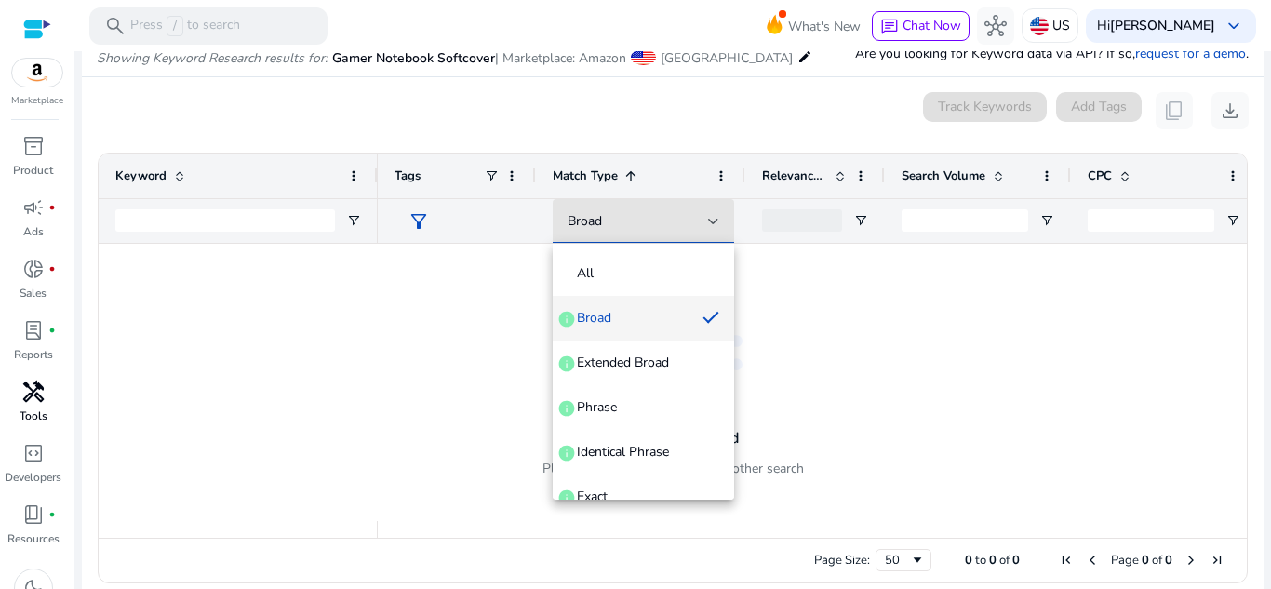
scroll to position [72, 0]
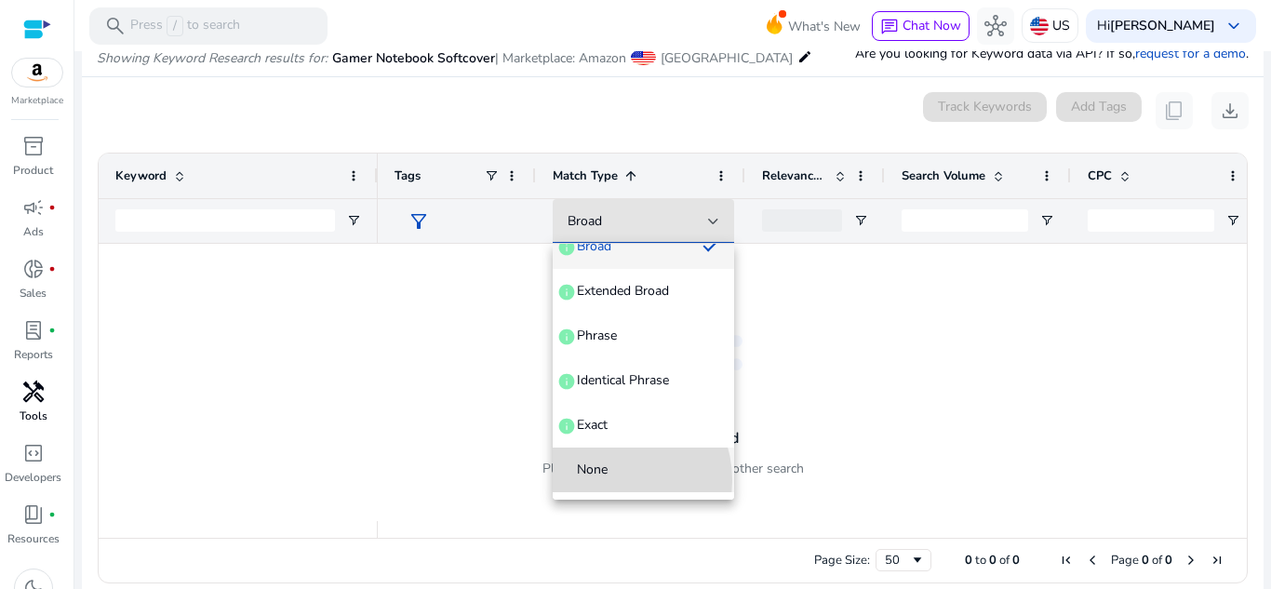
click at [609, 480] on mat-option "None" at bounding box center [643, 470] width 181 height 45
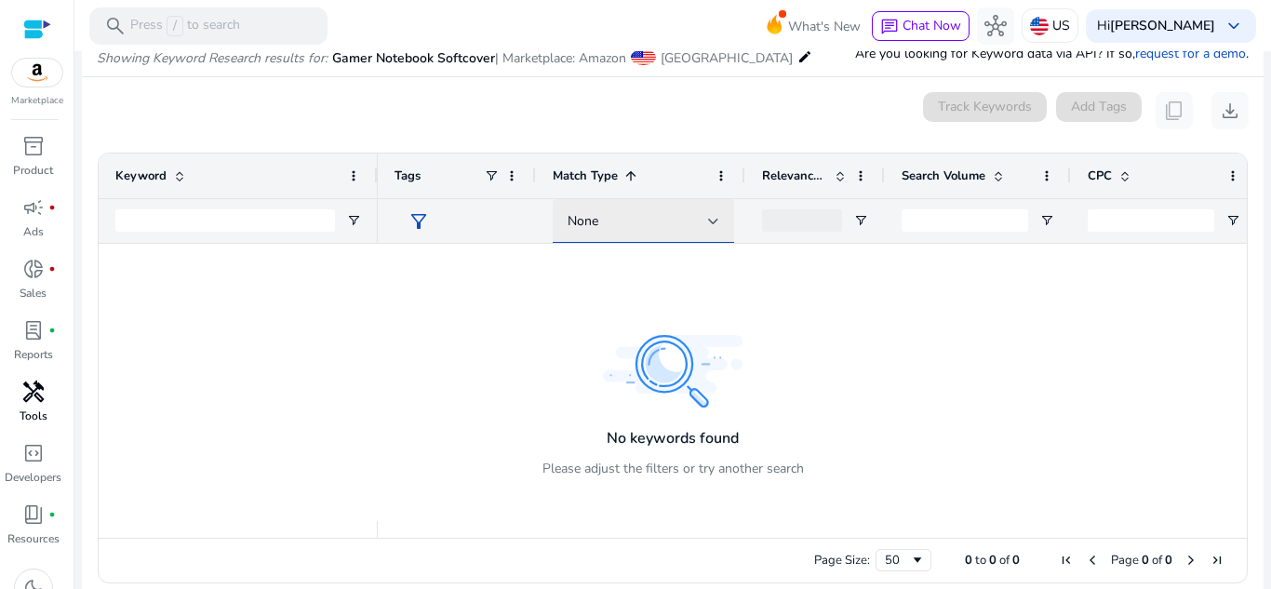
click at [668, 220] on div "None" at bounding box center [638, 221] width 140 height 20
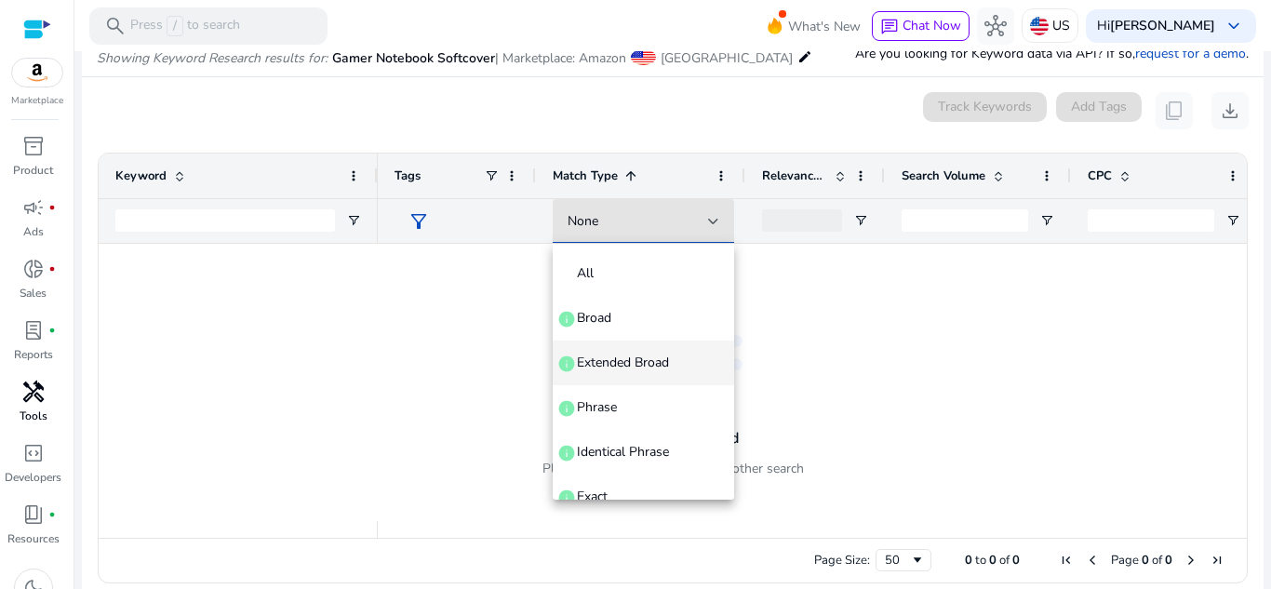
scroll to position [64, 0]
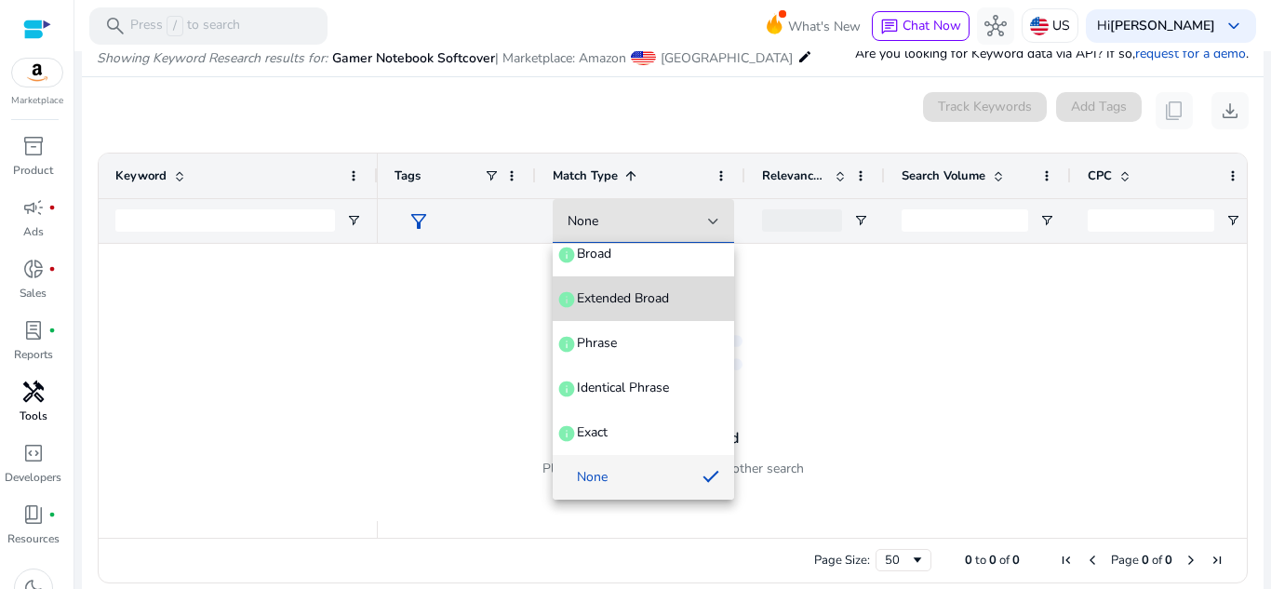
click at [675, 316] on mat-option "Extended Broad info" at bounding box center [643, 298] width 181 height 45
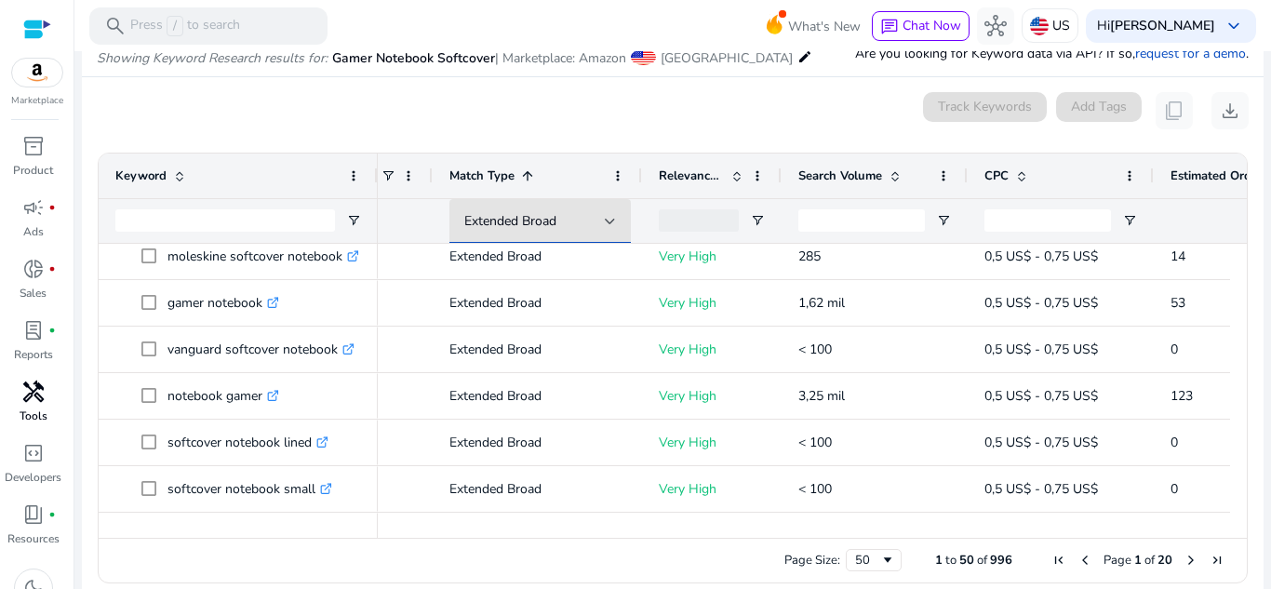
scroll to position [0, 136]
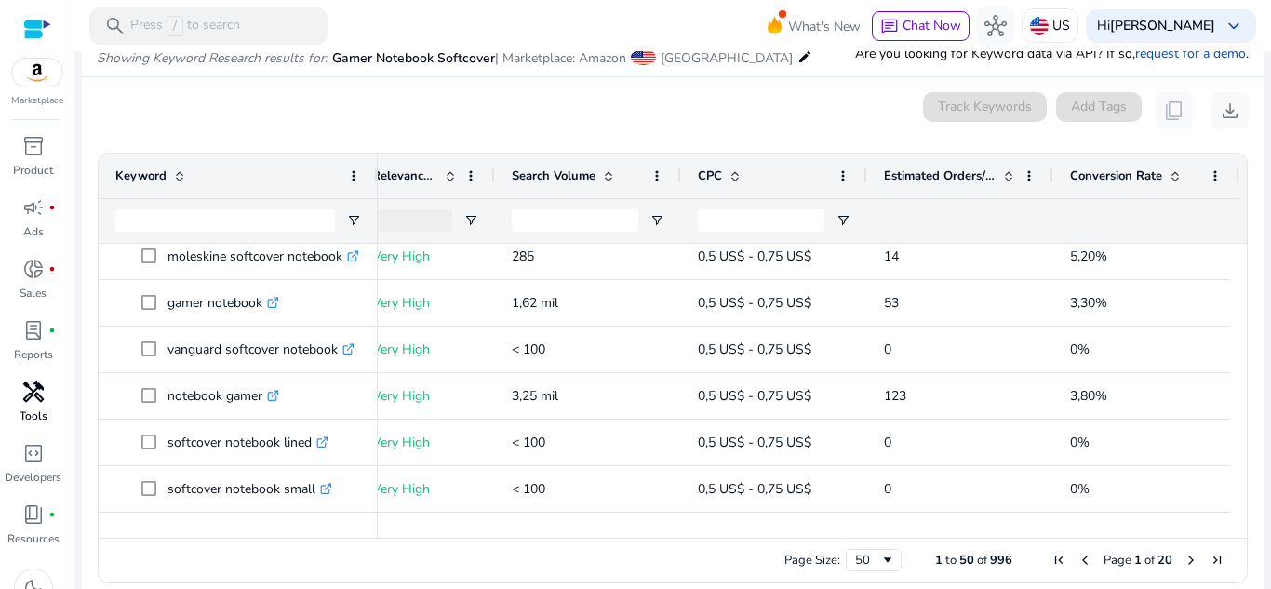
drag, startPoint x: 1240, startPoint y: 284, endPoint x: 1233, endPoint y: 245, distance: 39.8
click at [1233, 245] on ag-grid-angular "1 to 50 of 996. Page 1 of 20 Drag here to set row groups Drag here to set colum…" at bounding box center [673, 367] width 1180 height 449
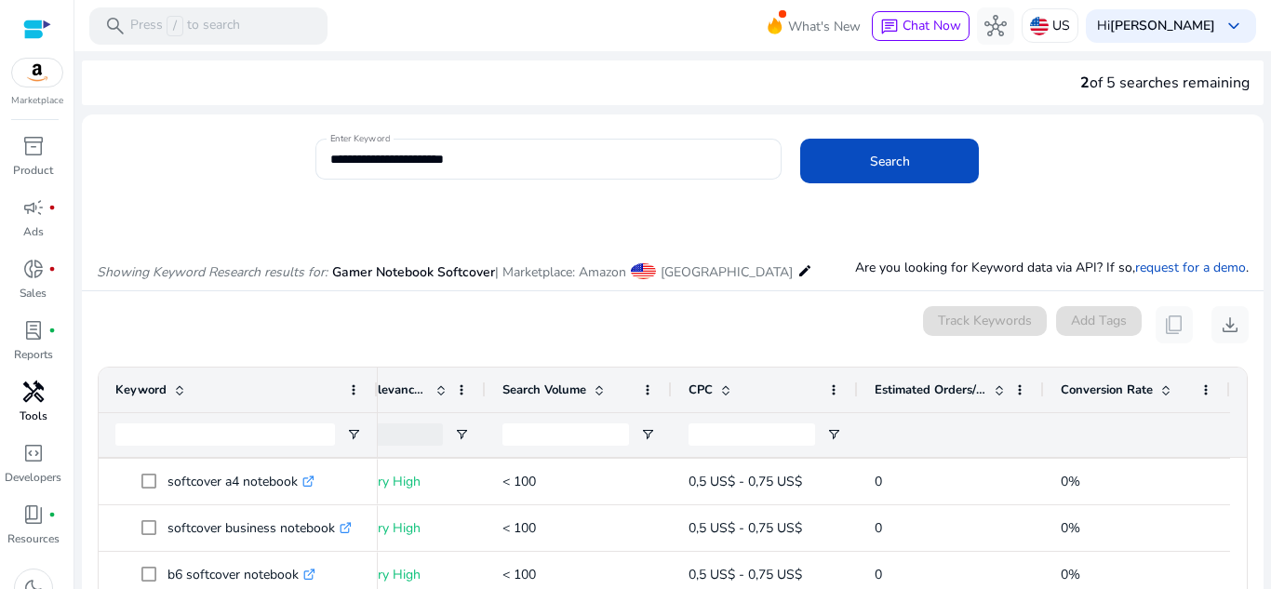
scroll to position [0, 0]
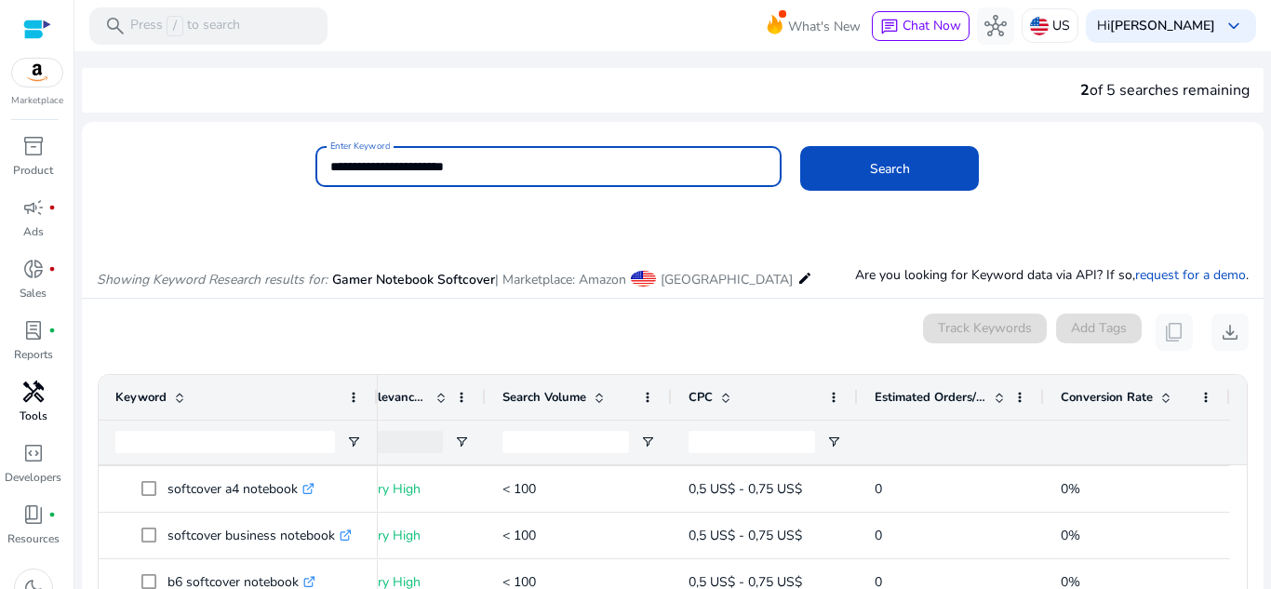
drag, startPoint x: 538, startPoint y: 159, endPoint x: 271, endPoint y: 193, distance: 269.1
click at [271, 193] on div "**********" at bounding box center [665, 176] width 1167 height 60
paste input
type input "**********"
click at [895, 176] on span "Search" at bounding box center [890, 169] width 40 height 20
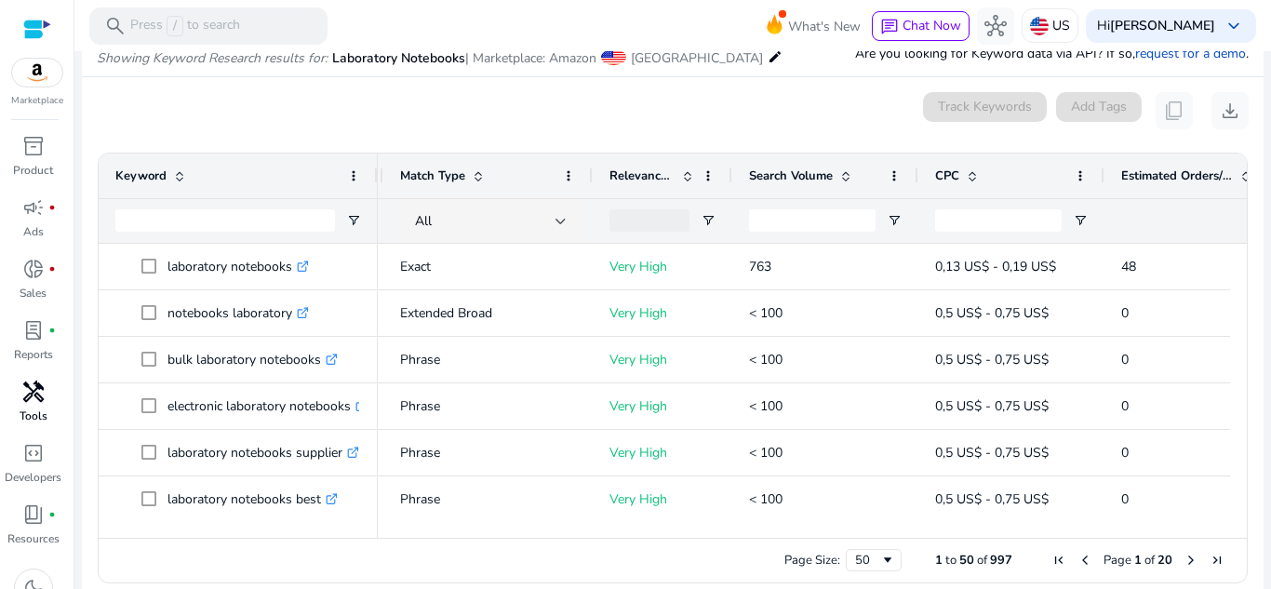
scroll to position [0, 203]
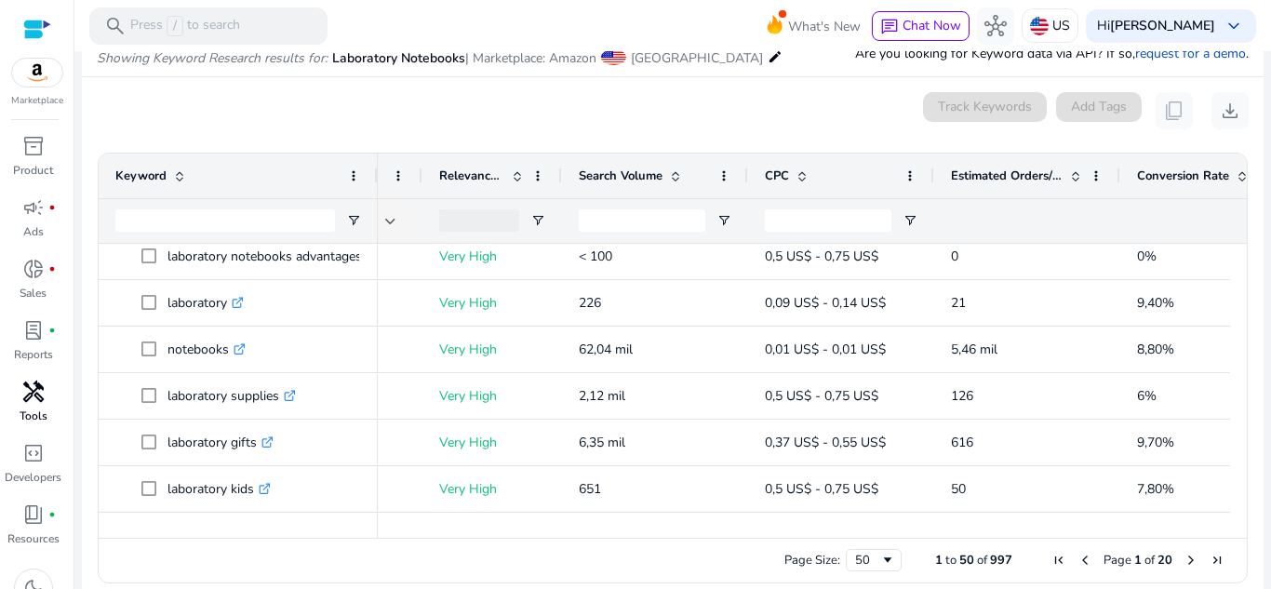
drag, startPoint x: 1242, startPoint y: 301, endPoint x: 1251, endPoint y: 314, distance: 16.0
click at [1251, 314] on ag-grid-angular "1 to 50 of 997. Page 1 of 20 Drag here to set row groups Drag here to set colum…" at bounding box center [673, 367] width 1180 height 449
drag, startPoint x: 1230, startPoint y: 296, endPoint x: 1235, endPoint y: 307, distance: 12.1
click at [1235, 307] on div at bounding box center [1238, 382] width 17 height 277
click at [1237, 293] on div at bounding box center [1238, 382] width 17 height 277
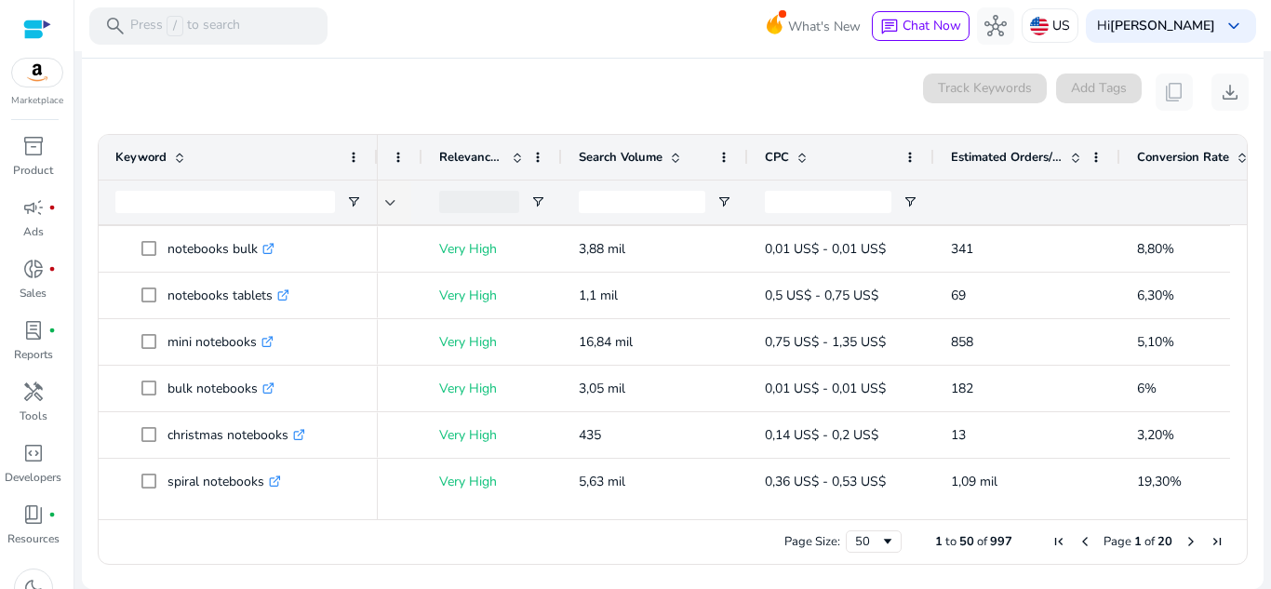
scroll to position [2049, 0]
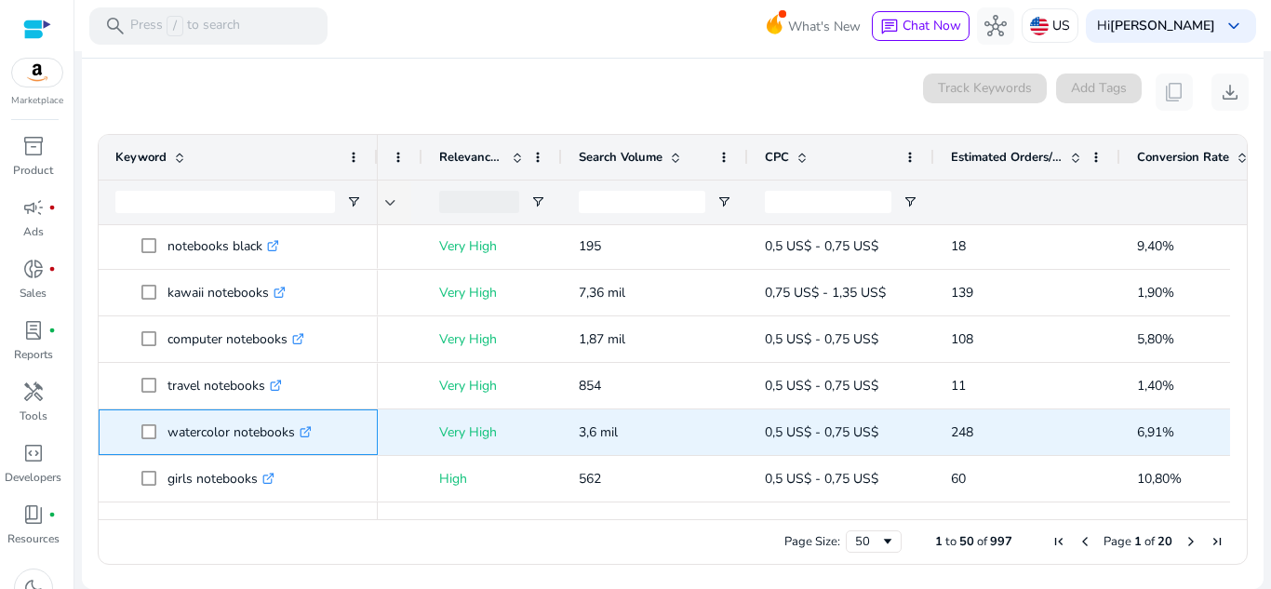
click at [312, 435] on icon ".st0{fill:#2c8af8}" at bounding box center [306, 432] width 12 height 12
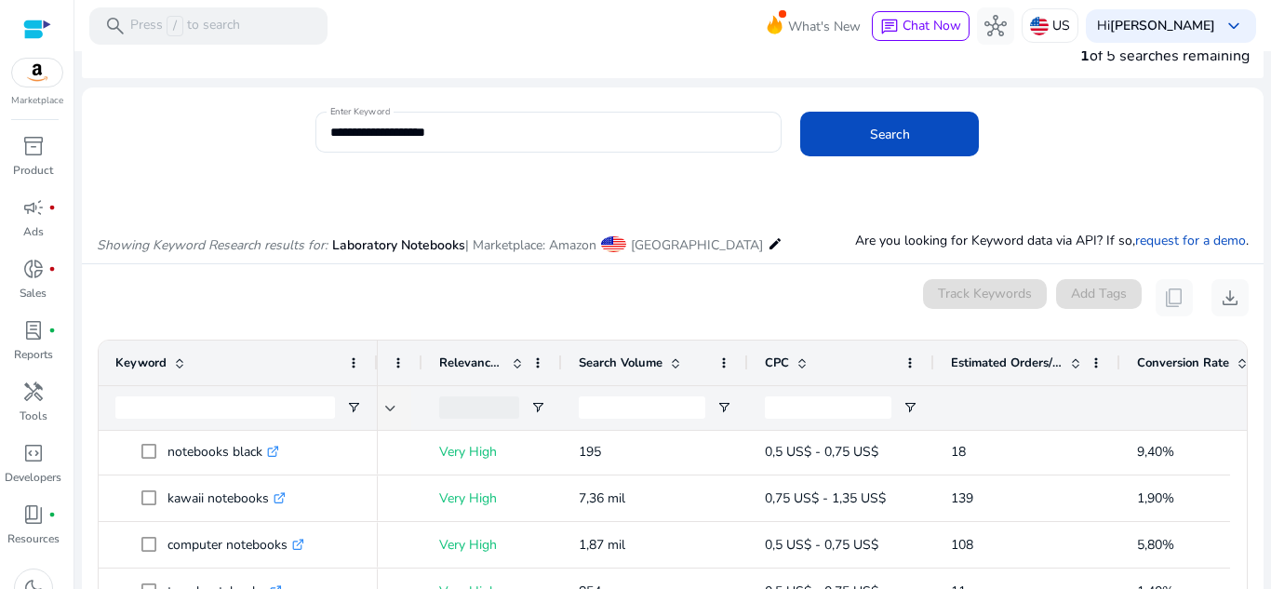
scroll to position [0, 0]
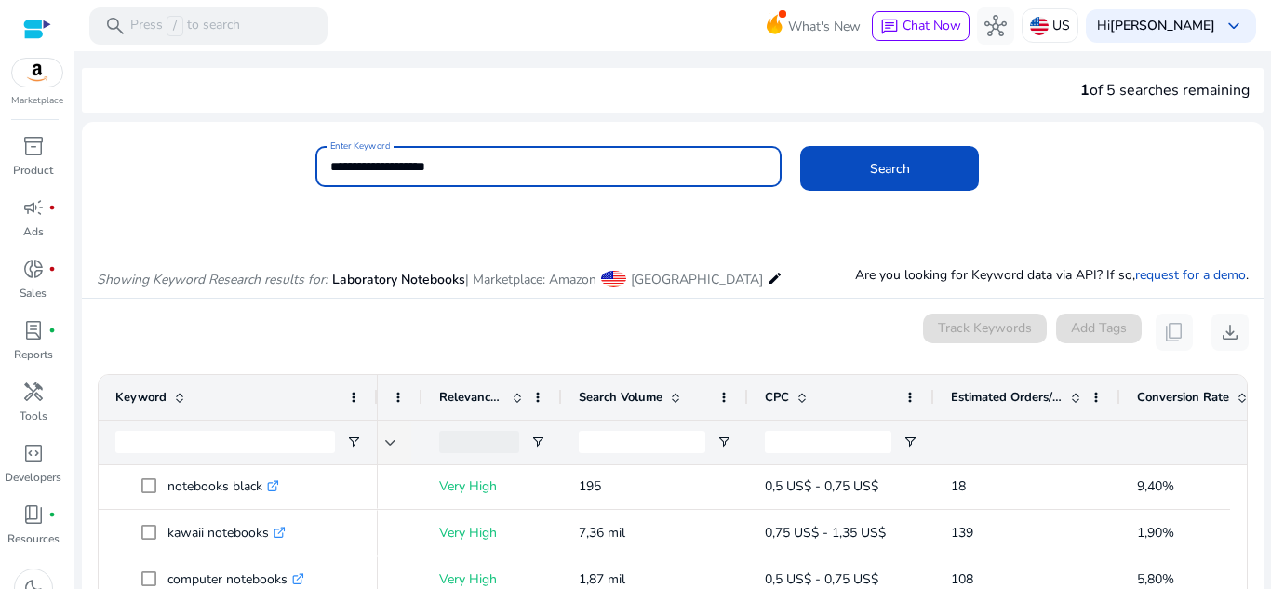
drag, startPoint x: 688, startPoint y: 158, endPoint x: 283, endPoint y: 210, distance: 408.1
click at [283, 210] on mat-card "**********" at bounding box center [673, 176] width 1182 height 90
type input "**********"
click at [800, 146] on button "Search" at bounding box center [889, 168] width 179 height 45
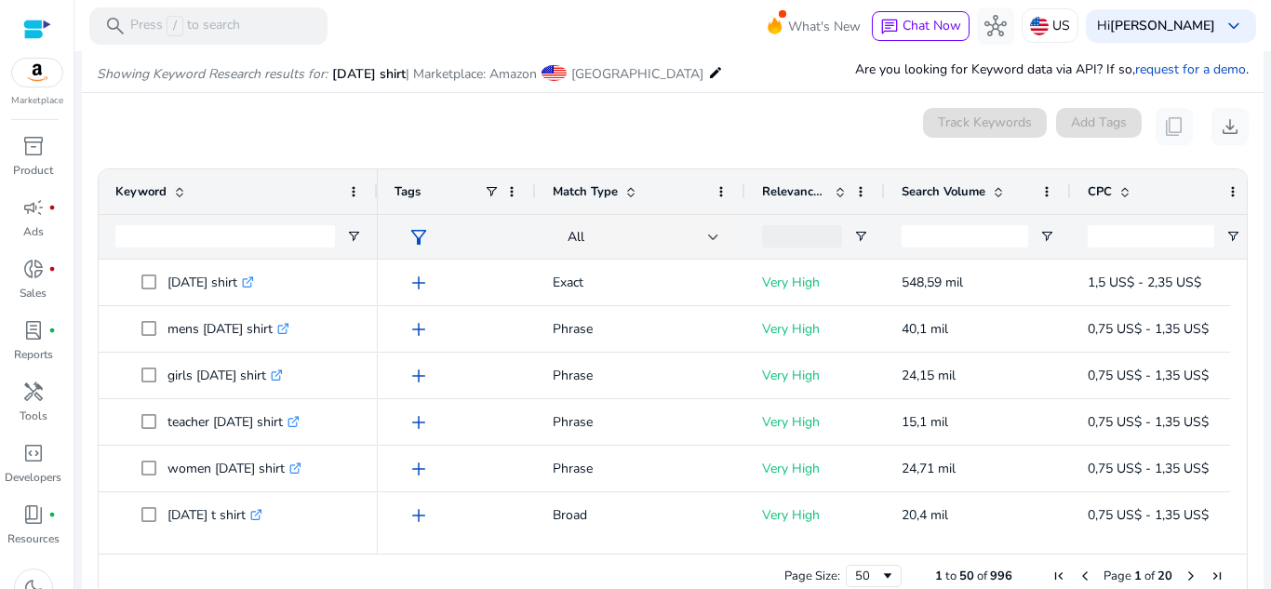
scroll to position [200, 0]
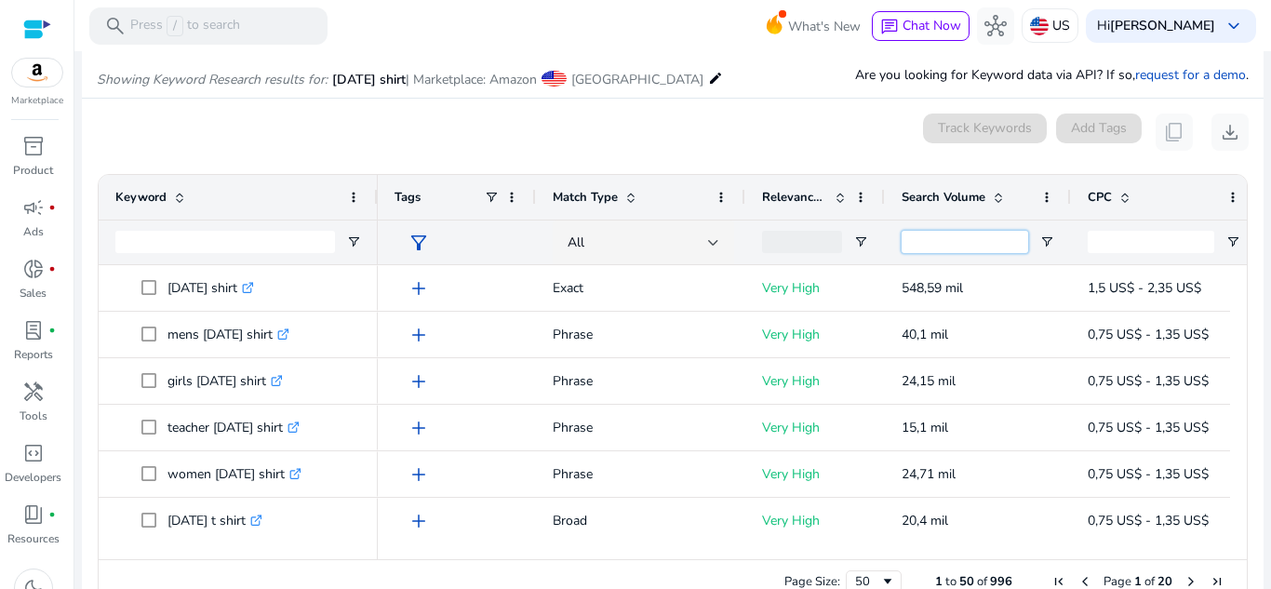
click at [1005, 242] on input "Search Volume Filter Input" at bounding box center [965, 242] width 127 height 22
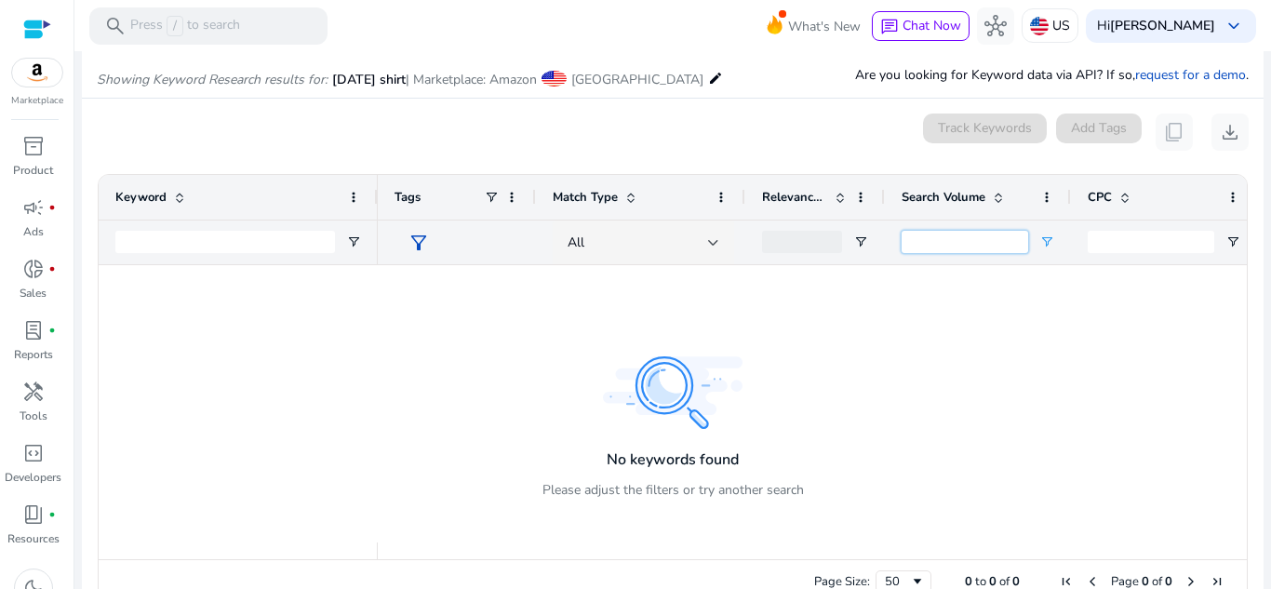
type input "***"
click at [1049, 242] on span "Open Filter Menu" at bounding box center [1046, 241] width 15 height 15
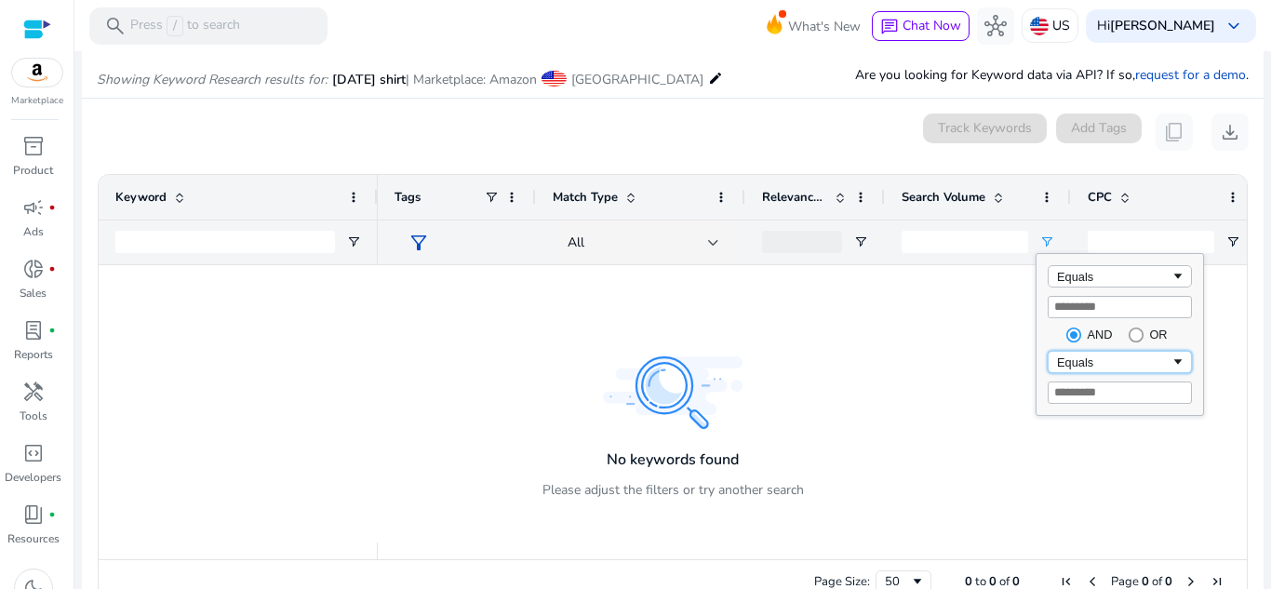
click at [1117, 357] on div "Equals" at bounding box center [1114, 362] width 114 height 14
click at [752, 128] on div "0 keyword(s) selected Track Keywords Add Tags content_copy download" at bounding box center [673, 132] width 1152 height 37
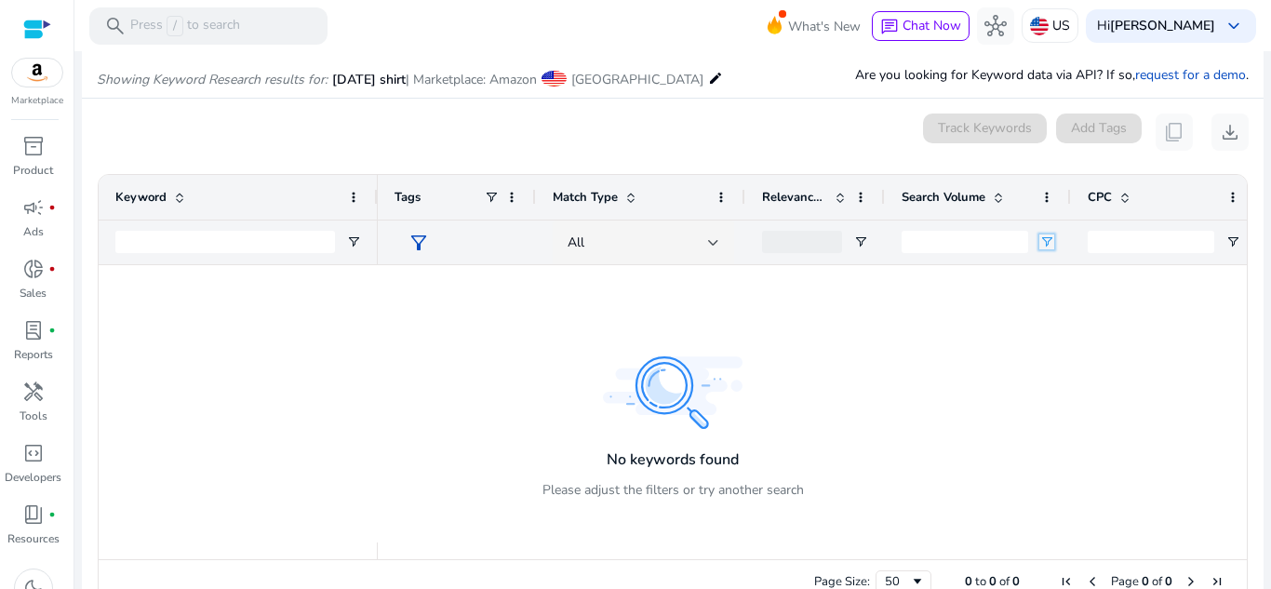
click at [1048, 239] on span "Open Filter Menu" at bounding box center [1046, 241] width 15 height 15
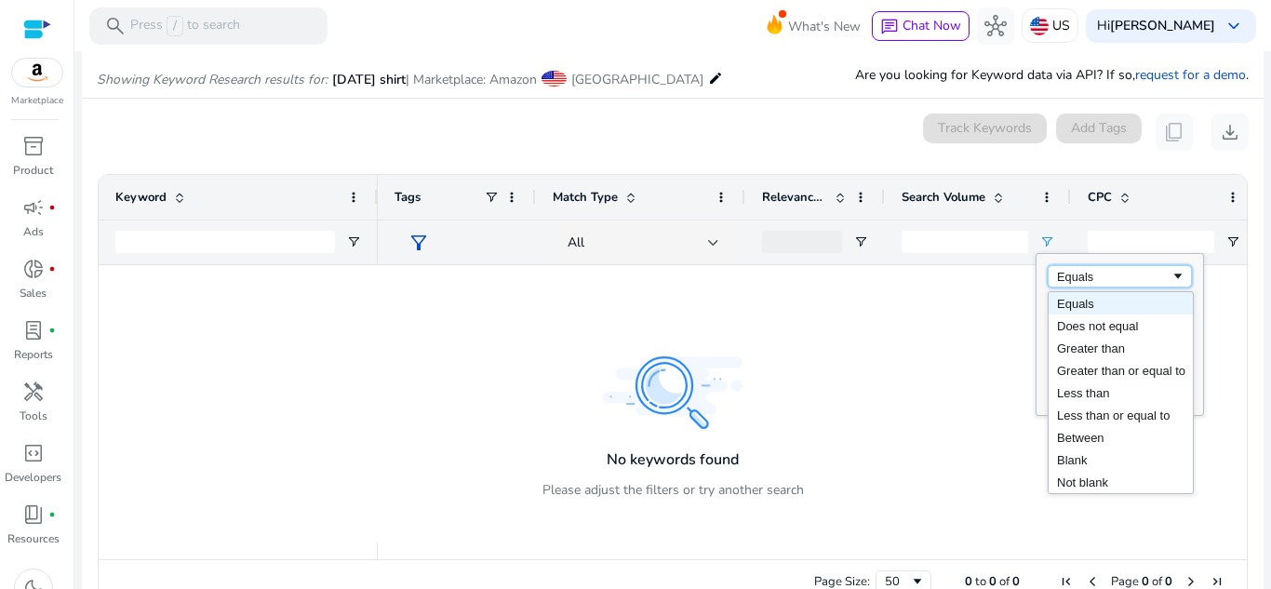
click at [1140, 287] on div "Equals" at bounding box center [1120, 276] width 144 height 22
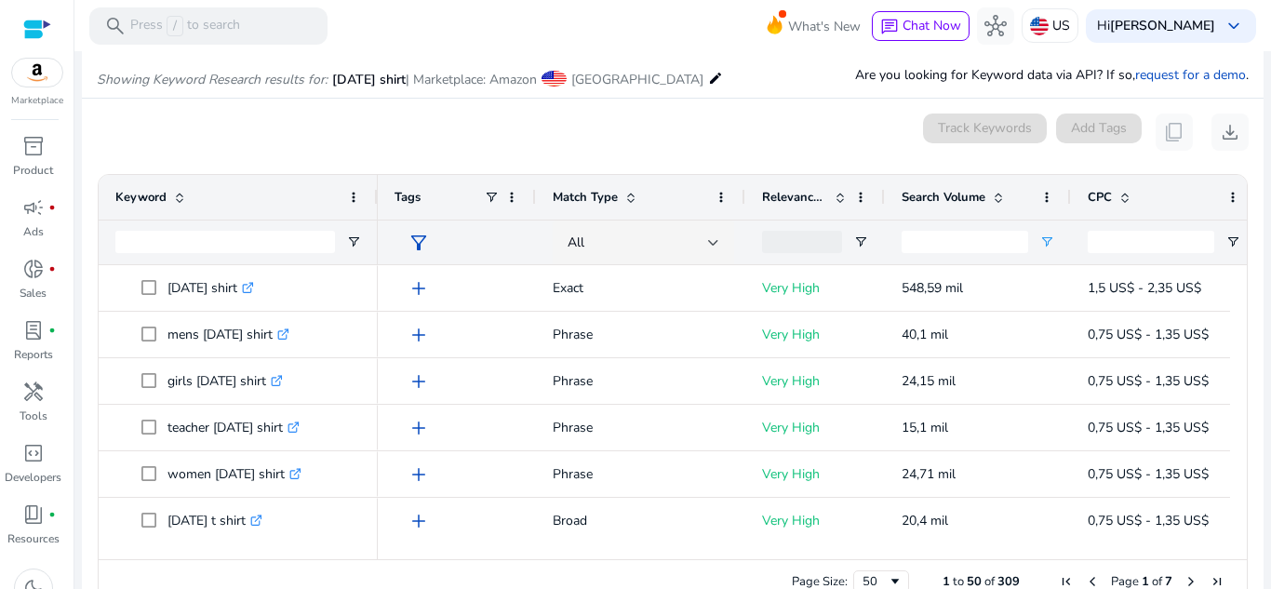
click at [769, 118] on div "0 keyword(s) selected Track Keywords Add Tags content_copy download" at bounding box center [673, 132] width 1152 height 37
click at [1242, 280] on ag-grid-angular "1 to 50 of 309. Page 1 of 7 Drag here to set row groups Drag here to set column…" at bounding box center [673, 389] width 1180 height 449
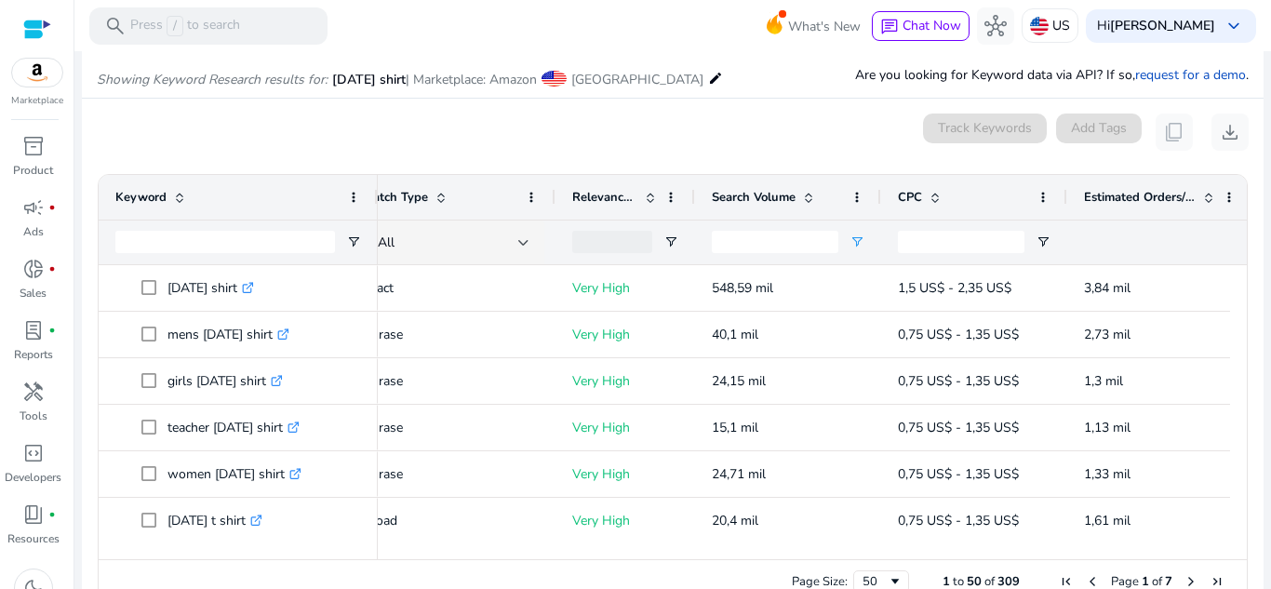
scroll to position [0, 199]
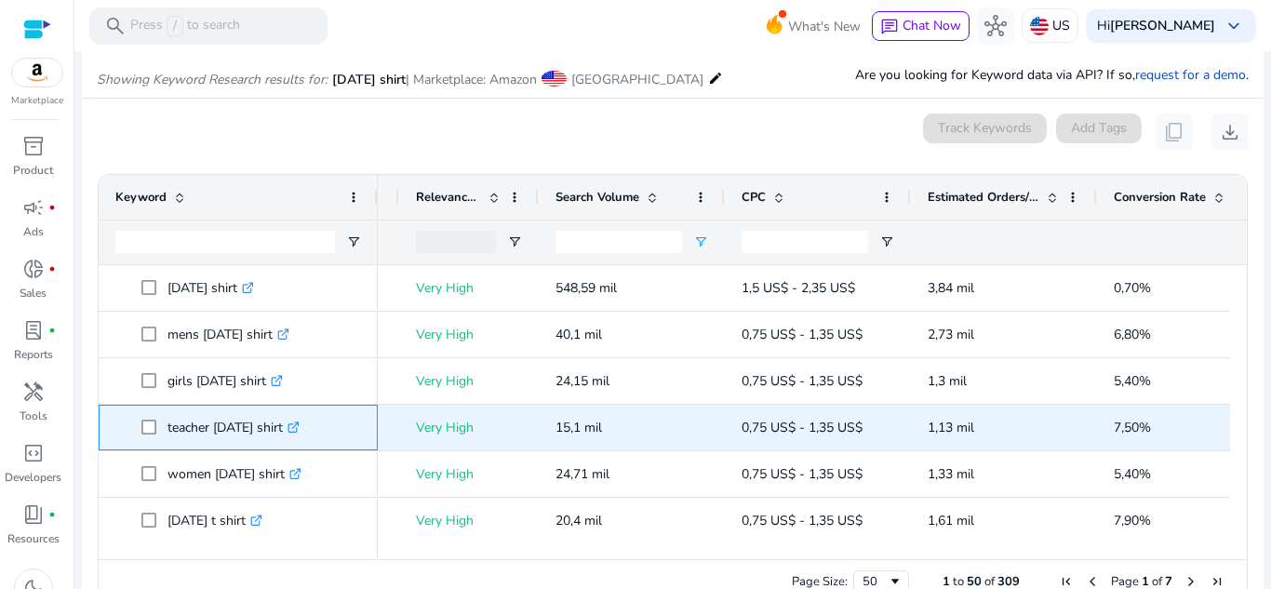
click at [300, 421] on icon ".st0{fill:#2c8af8}" at bounding box center [294, 427] width 12 height 12
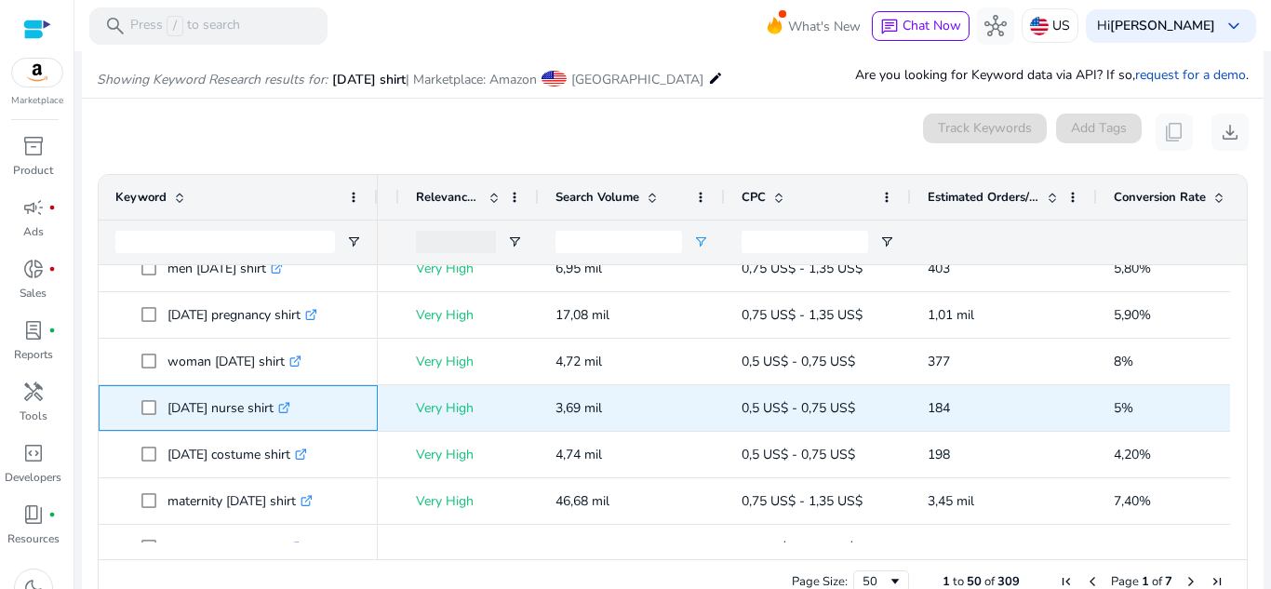
click at [290, 408] on icon ".st0{fill:#2c8af8}" at bounding box center [284, 408] width 12 height 12
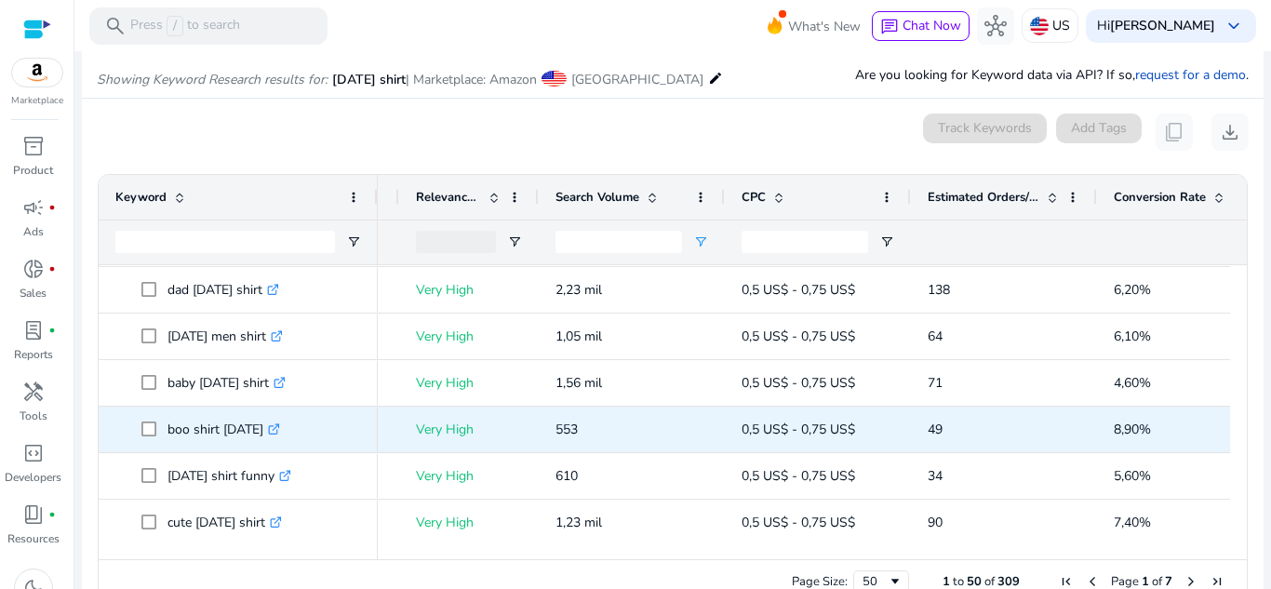
click at [280, 423] on icon ".st0{fill:#2c8af8}" at bounding box center [274, 429] width 12 height 12
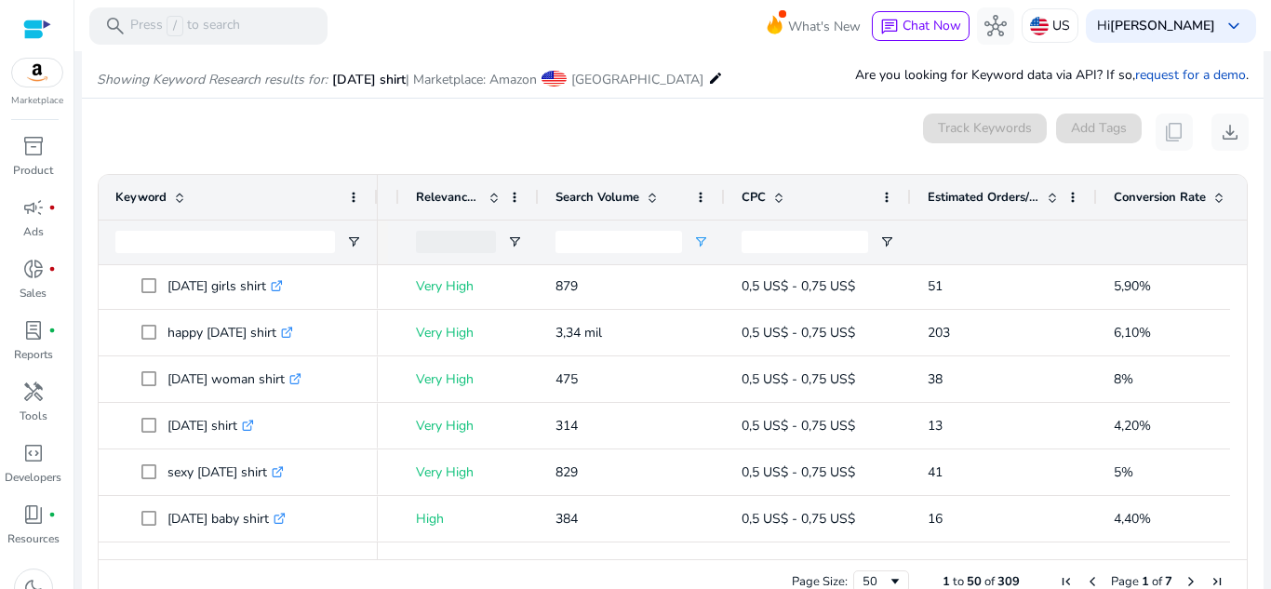
click at [1174, 579] on span "Page 1 of 7" at bounding box center [1141, 581] width 177 height 17
click at [1184, 580] on span "Next Page" at bounding box center [1191, 581] width 15 height 15
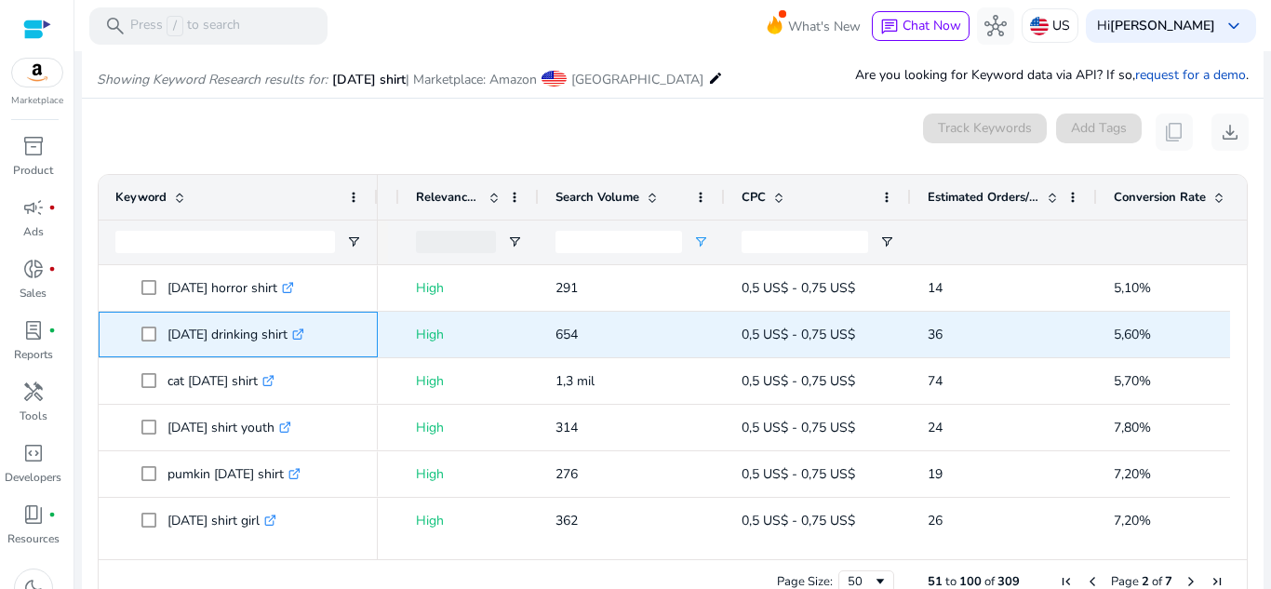
click at [303, 332] on icon at bounding box center [300, 331] width 7 height 7
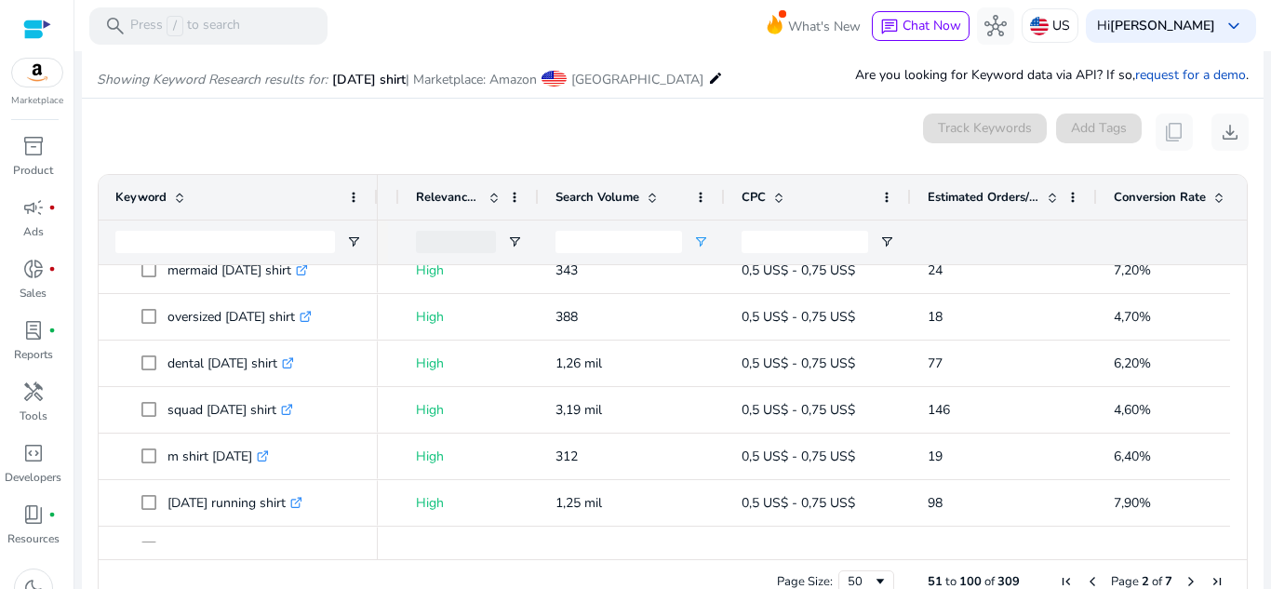
drag, startPoint x: 1239, startPoint y: 421, endPoint x: 1230, endPoint y: 404, distance: 19.2
click at [1230, 404] on div "Drag here to set row groups Drag here to set column labels Keyword Match Type 36" at bounding box center [673, 389] width 1150 height 431
